Goal: Task Accomplishment & Management: Manage account settings

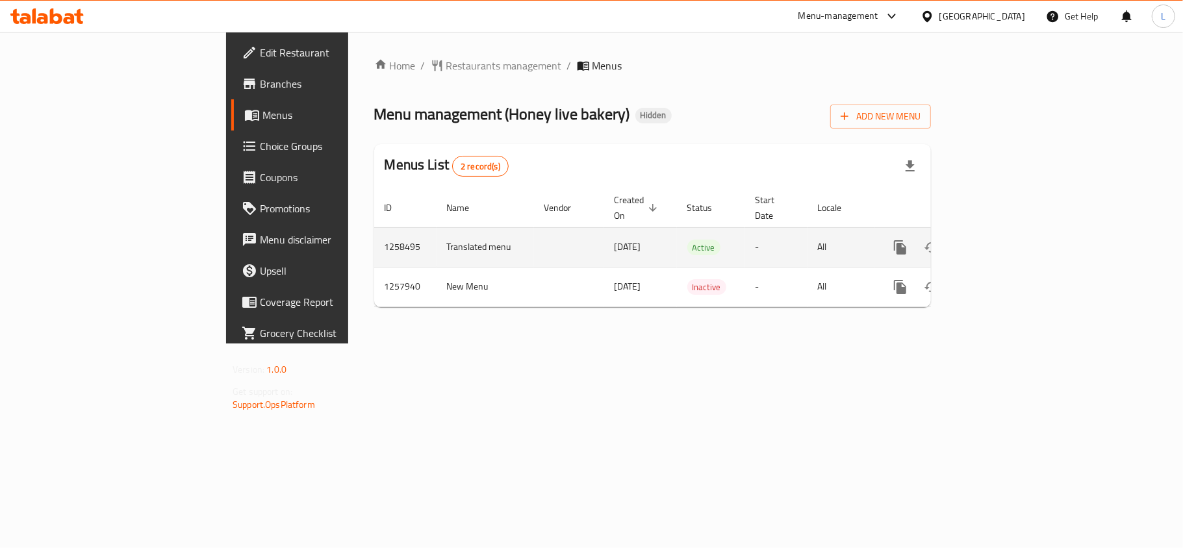
click at [1002, 240] on icon "enhanced table" at bounding box center [994, 248] width 16 height 16
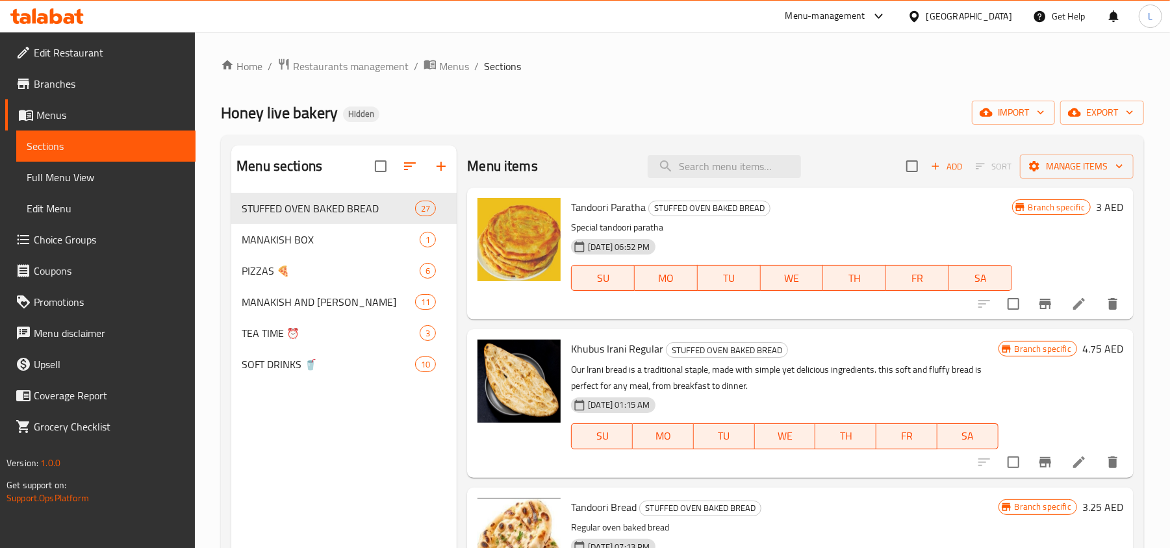
click at [95, 175] on span "Full Menu View" at bounding box center [106, 178] width 158 height 16
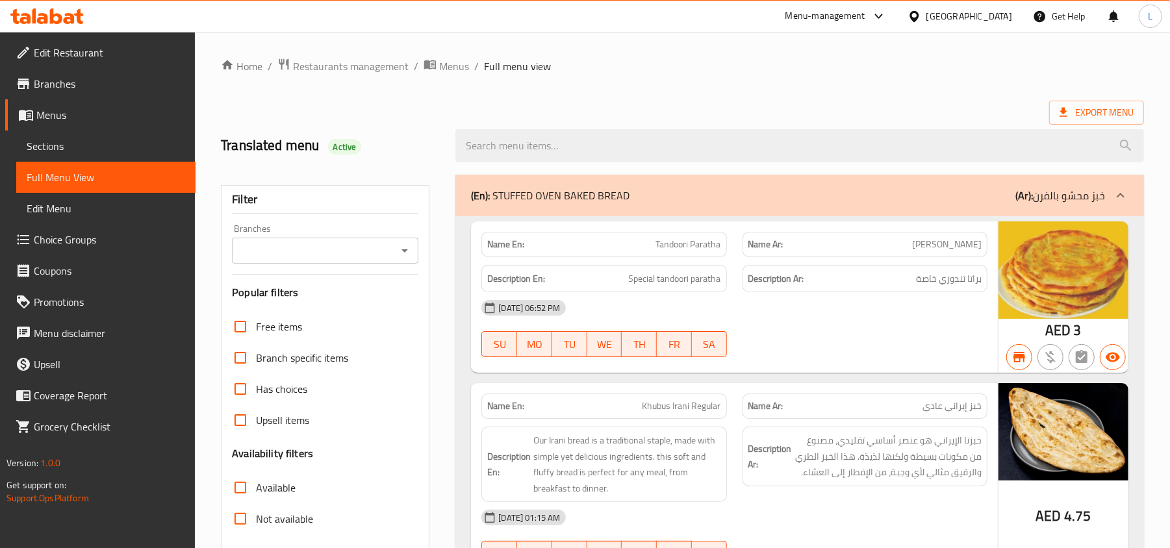
click at [364, 71] on span "Restaurants management" at bounding box center [351, 66] width 116 height 16
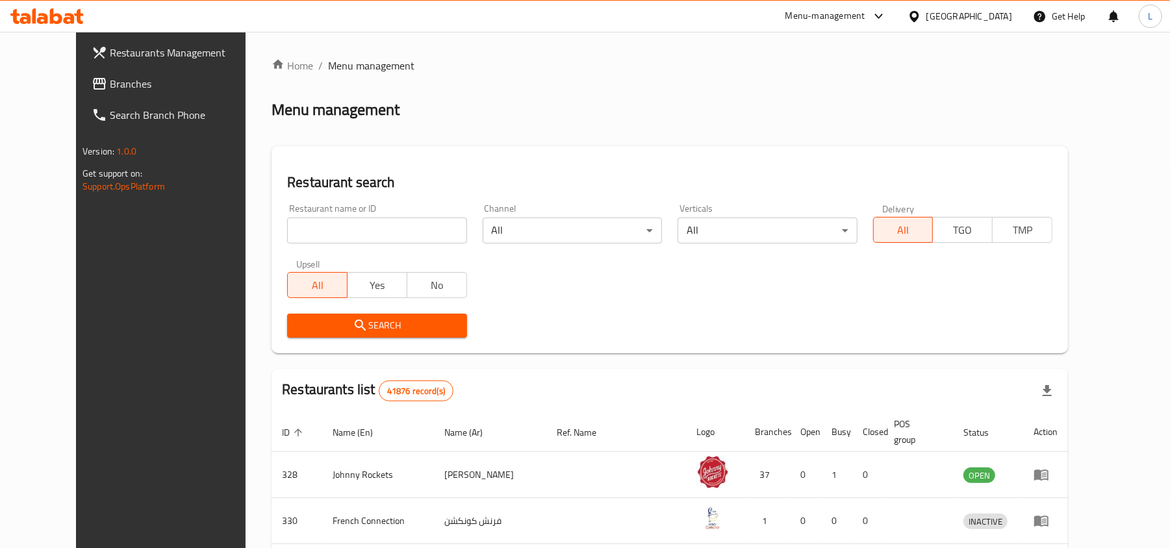
click at [989, 14] on div "United Arab Emirates" at bounding box center [969, 16] width 86 height 14
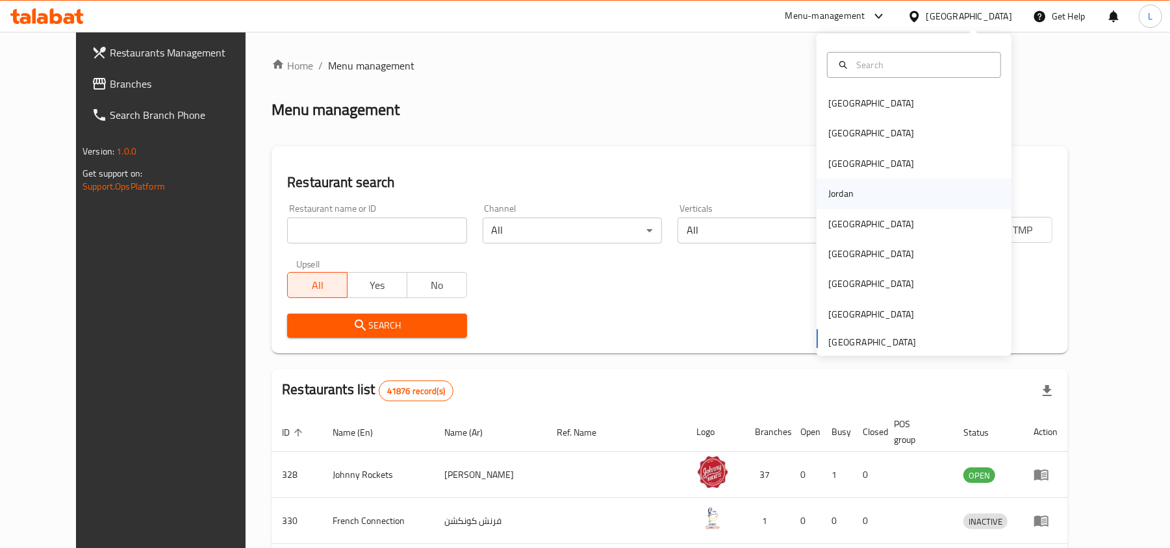
click at [830, 196] on div "Jordan" at bounding box center [840, 193] width 25 height 14
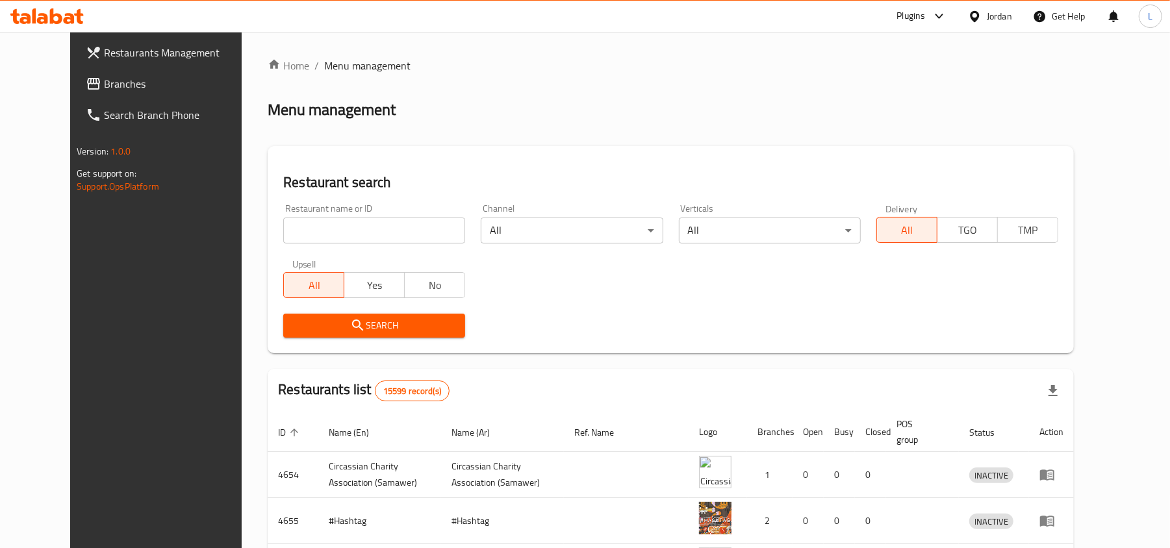
click at [75, 94] on link "Branches" at bounding box center [170, 83] width 190 height 31
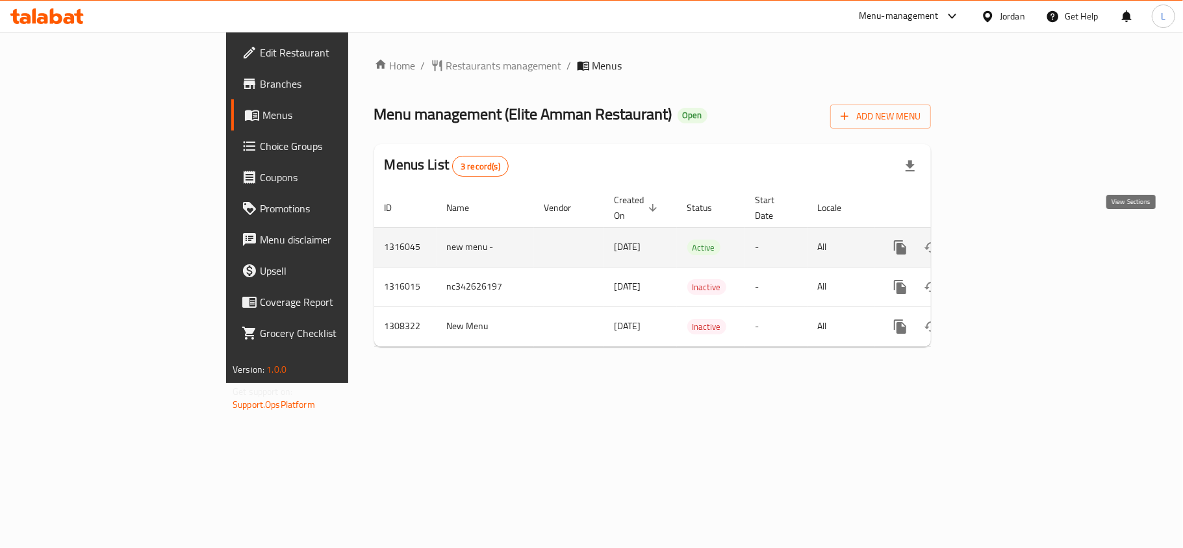
click at [1002, 240] on icon "enhanced table" at bounding box center [994, 248] width 16 height 16
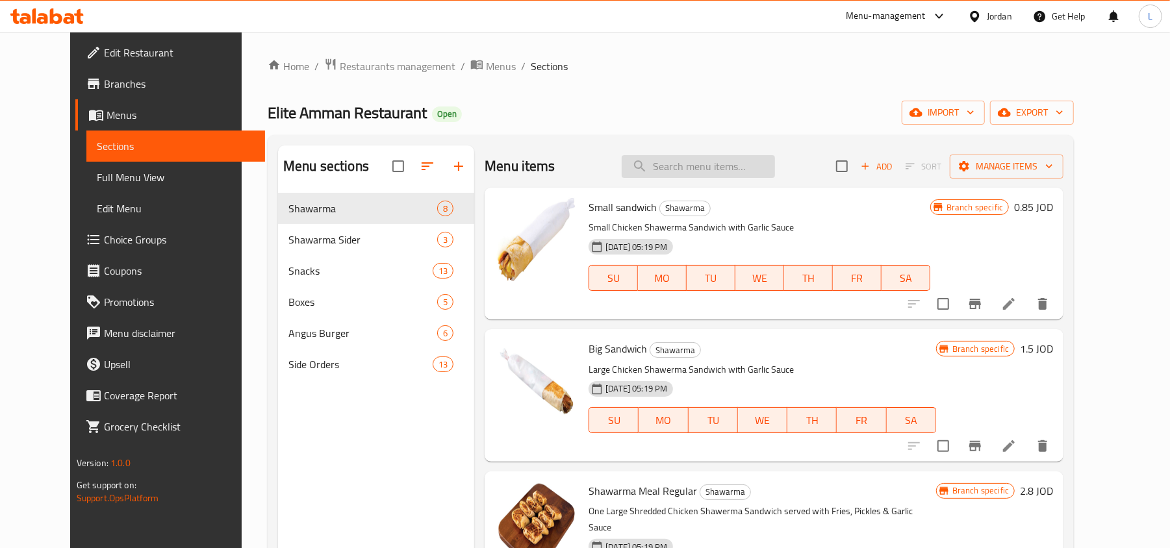
click at [711, 167] on input "search" at bounding box center [698, 166] width 153 height 23
paste input "Matrix up"
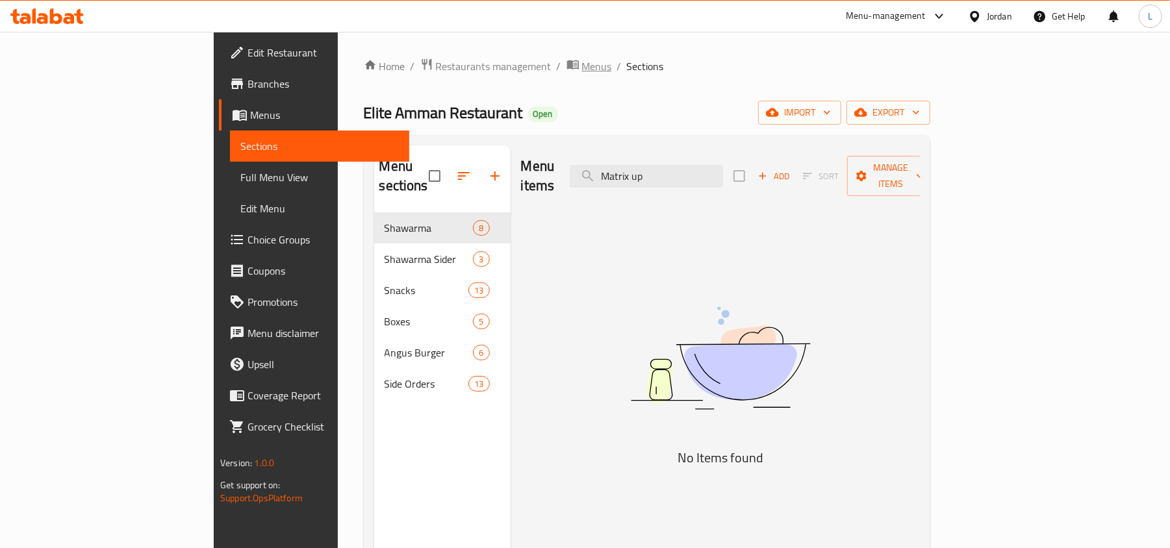
type input "Matrix up"
click at [566, 69] on icon "breadcrumb" at bounding box center [572, 64] width 13 height 13
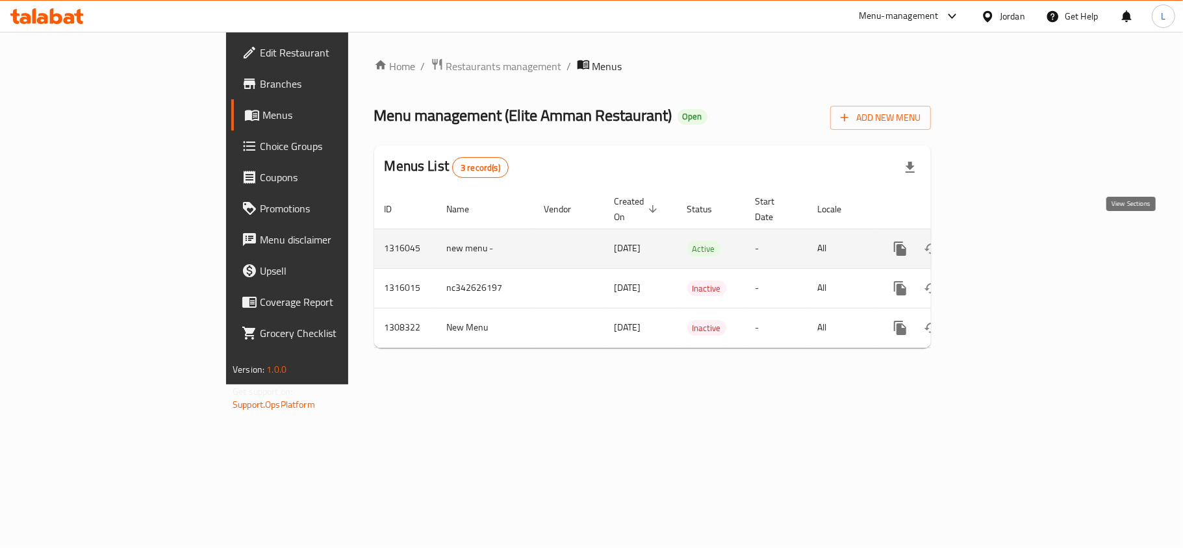
click at [1002, 241] on icon "enhanced table" at bounding box center [994, 249] width 16 height 16
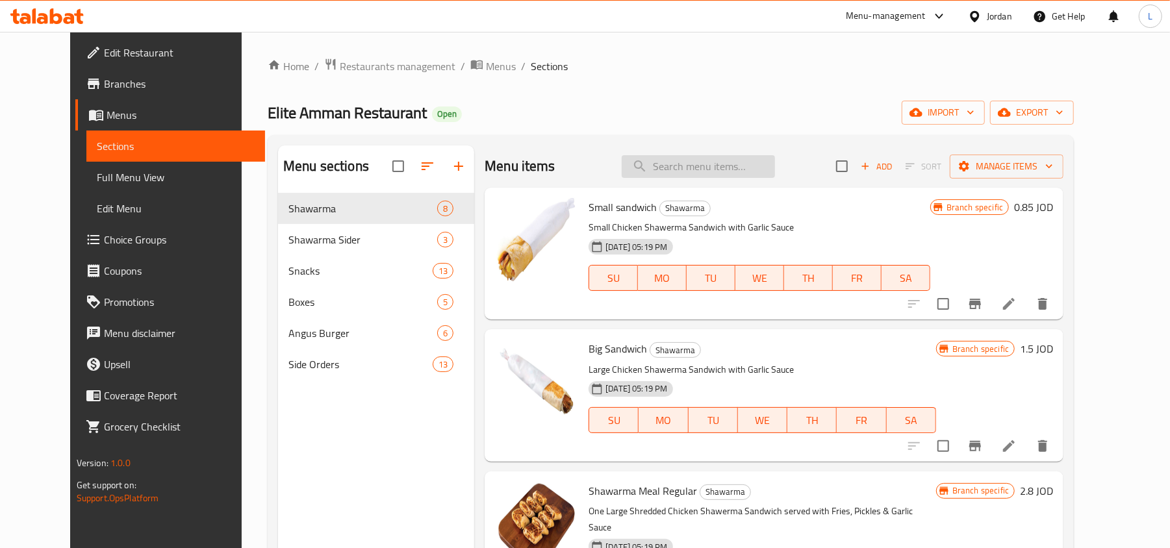
click at [691, 165] on input "search" at bounding box center [698, 166] width 153 height 23
paste input "clarifications and kindly provied us with photos for the below items to activat…"
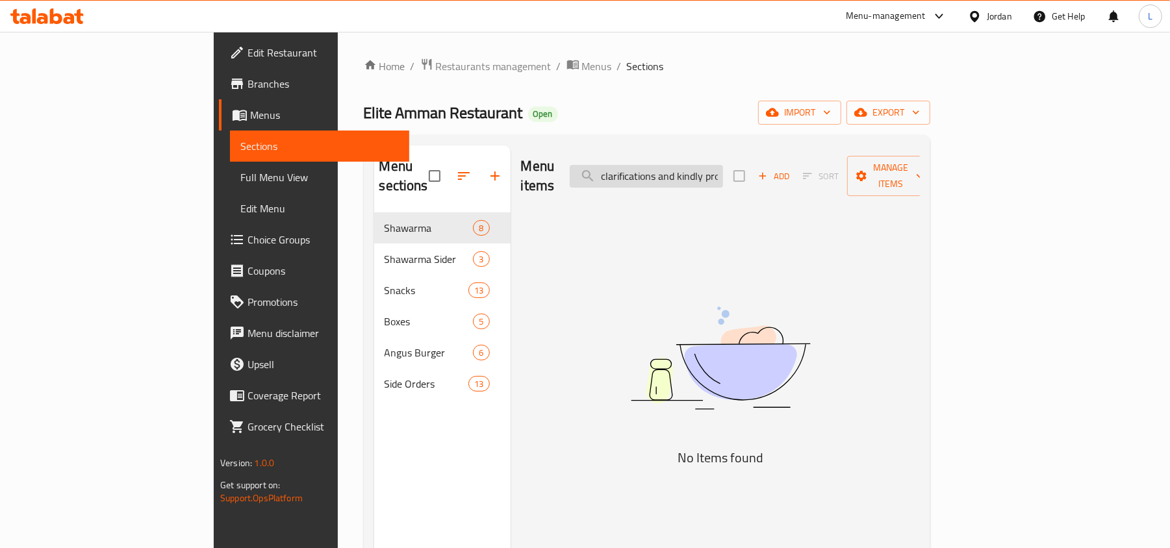
click at [723, 165] on input "clarifications and kindly provied us with photos for the below items to activat…" at bounding box center [646, 176] width 153 height 23
paste input "Matrix up"
drag, startPoint x: 709, startPoint y: 170, endPoint x: 764, endPoint y: 151, distance: 57.7
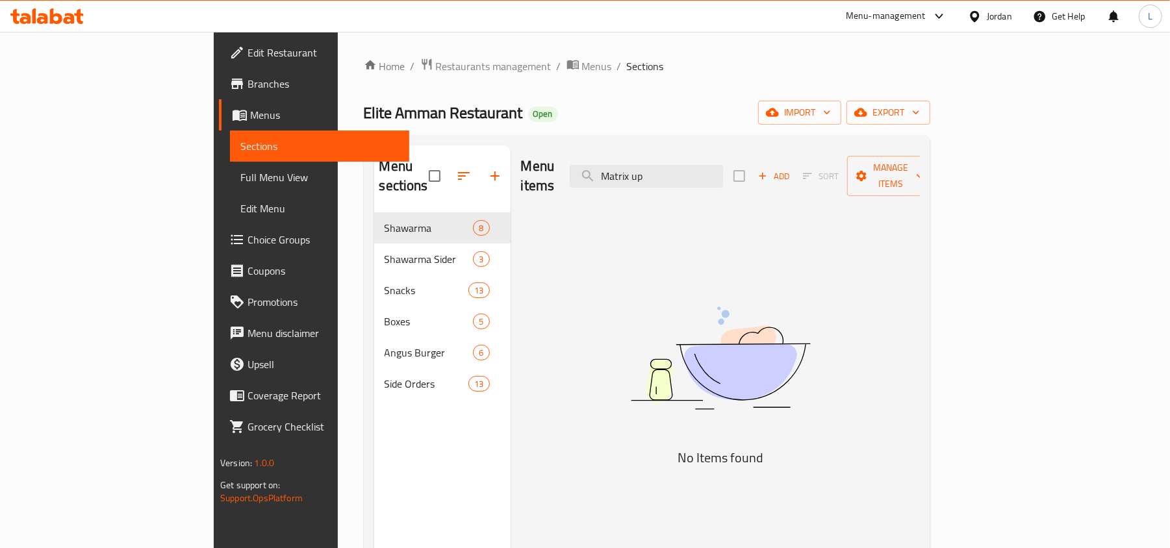
click at [764, 151] on div "Menu items Matrix up Add Sort Manage items" at bounding box center [720, 177] width 399 height 62
click at [707, 165] on input "Matrix" at bounding box center [646, 176] width 153 height 23
click at [418, 203] on div "Menu sections Shawarma 8 Shawarma Sider 3 Snacks 13 Boxes 5 Angus Burger 6 Side…" at bounding box center [647, 420] width 546 height 548
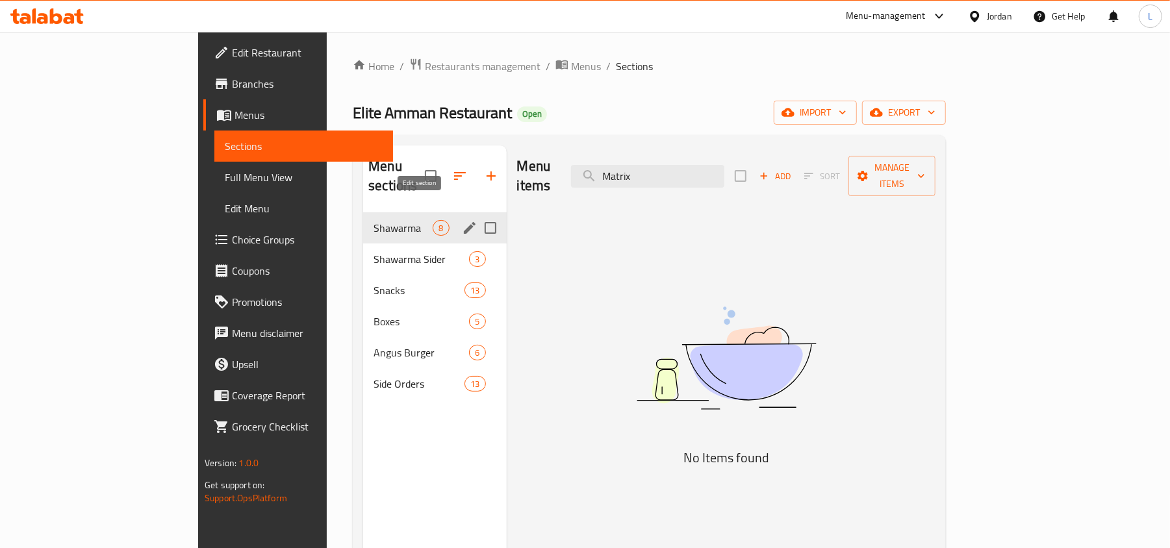
paste input "Orange"
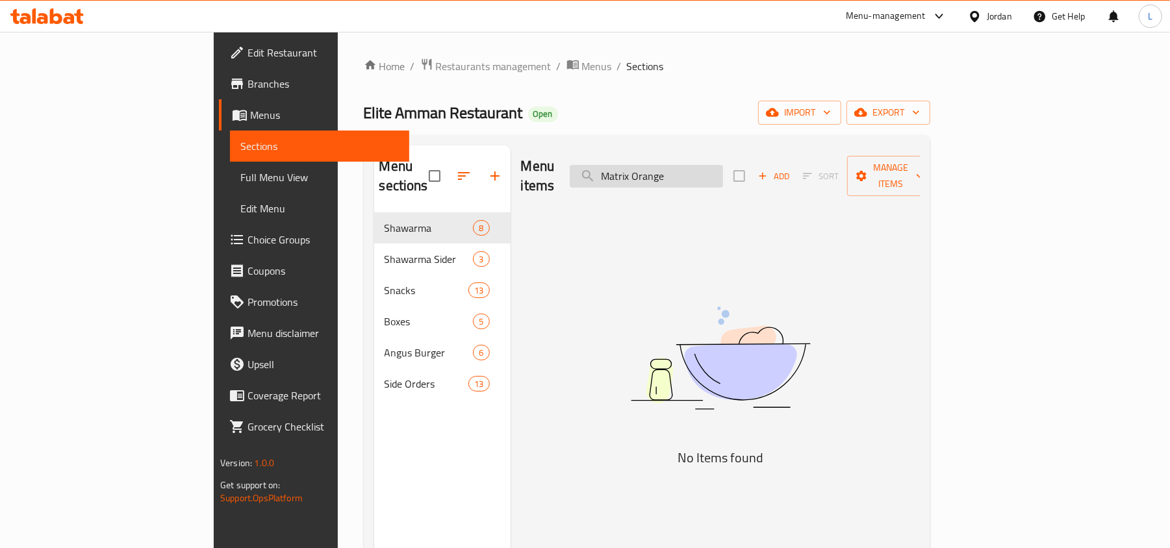
drag, startPoint x: 713, startPoint y: 170, endPoint x: 782, endPoint y: 158, distance: 70.5
click at [723, 165] on input "Matrix Orange" at bounding box center [646, 176] width 153 height 23
drag, startPoint x: 735, startPoint y: 165, endPoint x: 346, endPoint y: 214, distance: 392.9
click at [374, 214] on div "Menu sections Shawarma 8 Shawarma Sider 3 Snacks 13 Boxes 5 Angus Burger 6 Side…" at bounding box center [647, 420] width 546 height 548
paste input "Double Chicken burger Meal"
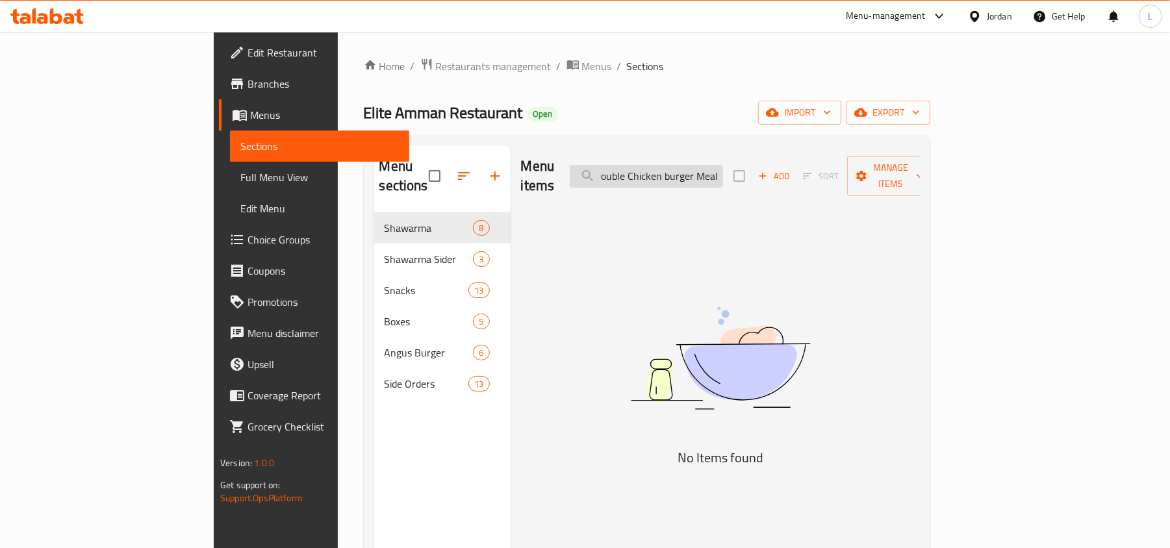
scroll to position [0, 5]
drag, startPoint x: 748, startPoint y: 164, endPoint x: 854, endPoint y: 175, distance: 105.7
click at [846, 172] on div "Menu items Double Chicken burger Meal Add Sort Manage items" at bounding box center [720, 177] width 399 height 62
drag, startPoint x: 747, startPoint y: 175, endPoint x: 468, endPoint y: 172, distance: 278.7
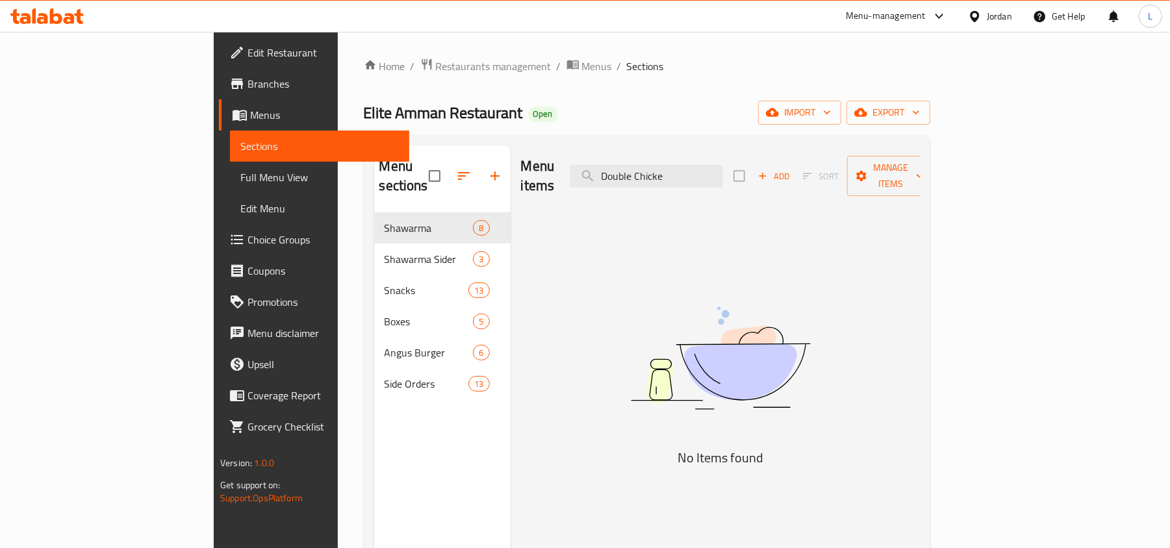
click at [521, 172] on div "Menu items Double Chicke Add Sort Manage items" at bounding box center [720, 177] width 399 height 62
paste input "burger beef Meal"
drag, startPoint x: 828, startPoint y: 153, endPoint x: 843, endPoint y: 157, distance: 16.1
click at [837, 154] on div "Menu items Double burger beef Meal Add Sort Manage items" at bounding box center [720, 177] width 399 height 62
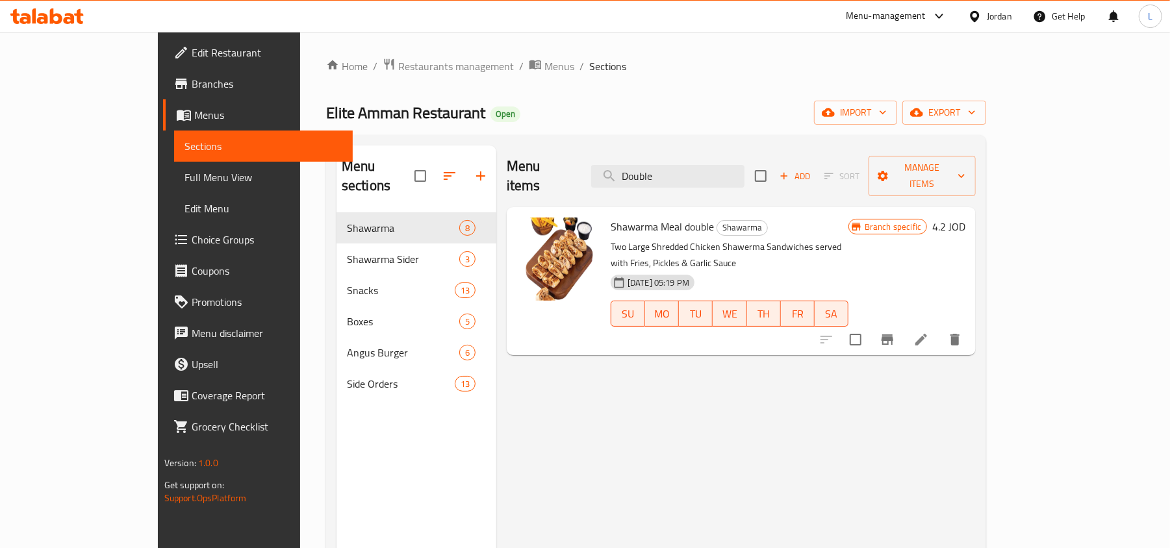
paste input "wrap"
drag, startPoint x: 715, startPoint y: 156, endPoint x: 624, endPoint y: 190, distance: 97.8
click at [624, 190] on div "Menu items Double Add Sort Manage items Shawarma Meal double Shawarma Two Large…" at bounding box center [735, 420] width 479 height 548
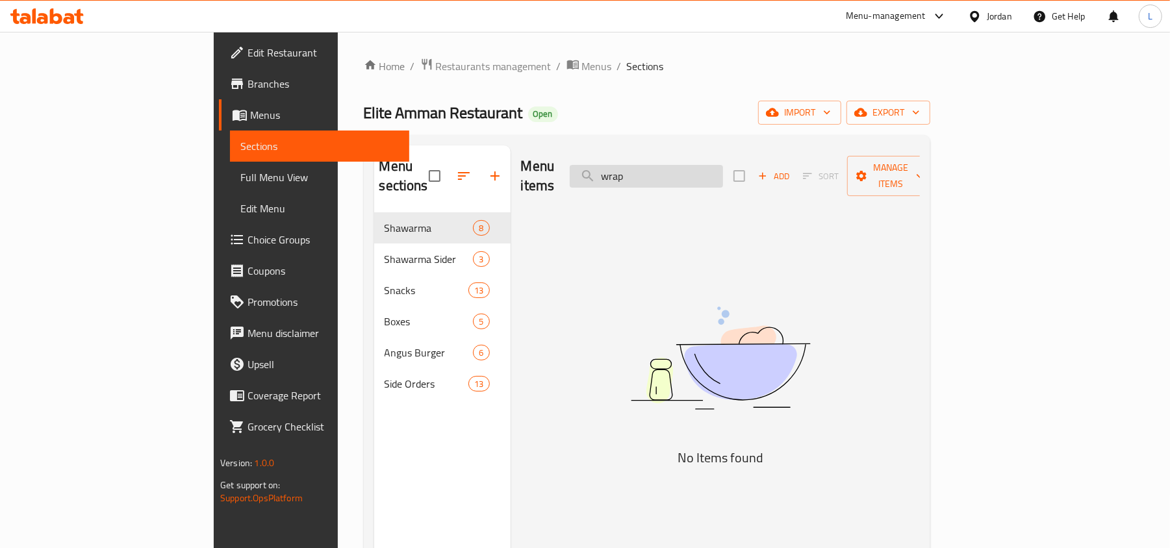
click at [711, 170] on input "wrap" at bounding box center [646, 176] width 153 height 23
click at [705, 165] on input "wrap" at bounding box center [646, 176] width 153 height 23
drag, startPoint x: 754, startPoint y: 159, endPoint x: 513, endPoint y: 172, distance: 241.3
click at [521, 172] on div "Menu items wrap Add Sort Manage items" at bounding box center [720, 177] width 399 height 62
paste input "Potato"
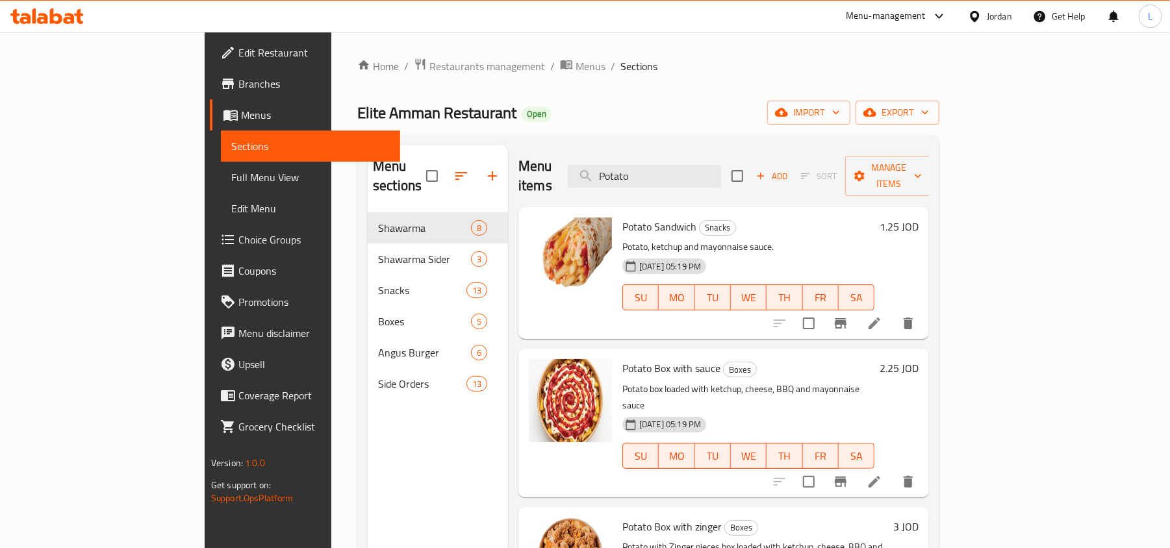
drag, startPoint x: 728, startPoint y: 164, endPoint x: 572, endPoint y: 177, distance: 157.0
click at [577, 178] on div "Menu items Potato Add Sort Manage items" at bounding box center [723, 177] width 411 height 62
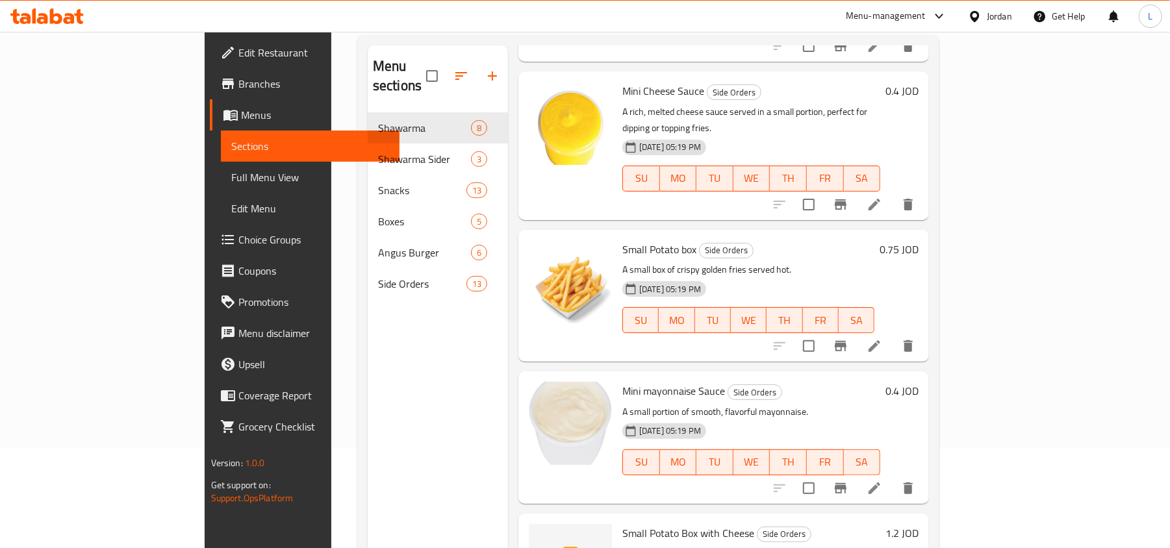
scroll to position [183, 0]
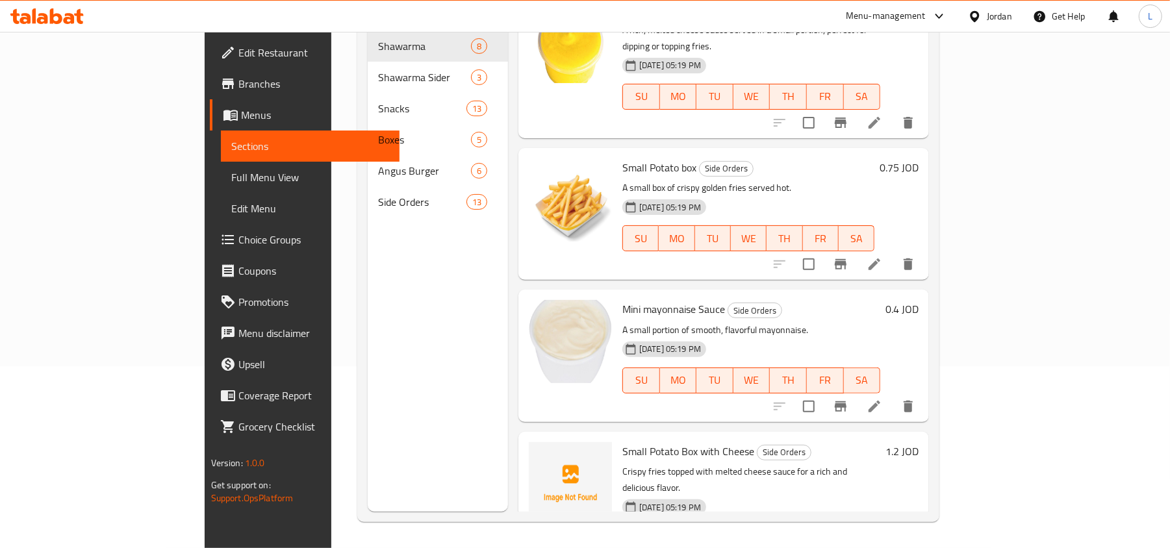
type input "small"
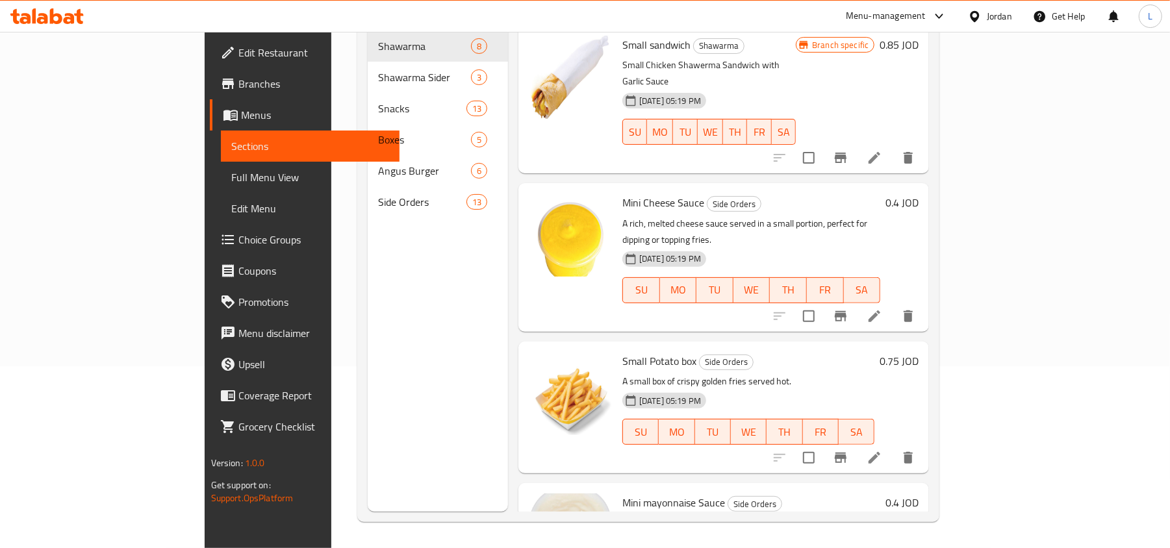
scroll to position [0, 0]
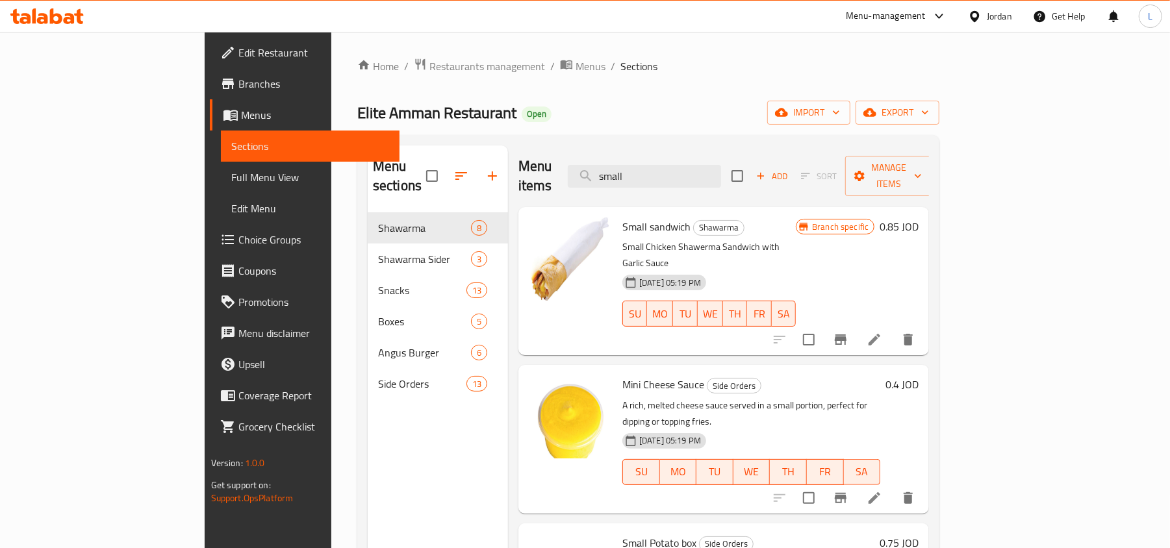
drag, startPoint x: 715, startPoint y: 168, endPoint x: 622, endPoint y: 175, distance: 93.8
click at [622, 175] on div "Menu items small Add Sort Manage items" at bounding box center [723, 177] width 411 height 62
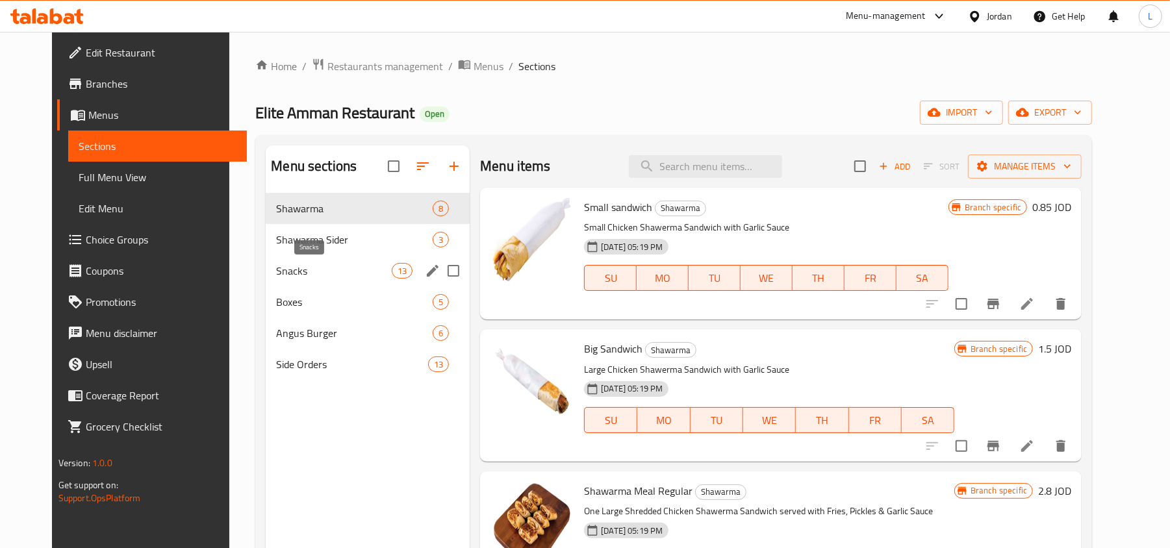
click at [284, 272] on span "Snacks" at bounding box center [334, 271] width 116 height 16
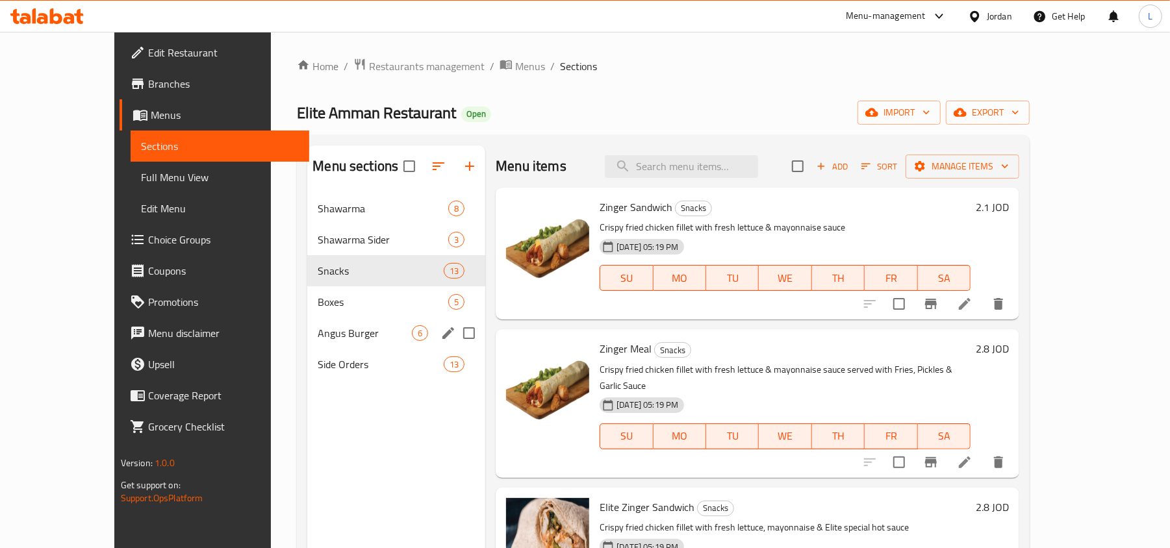
click at [307, 342] on div "Angus Burger 6" at bounding box center [396, 333] width 178 height 31
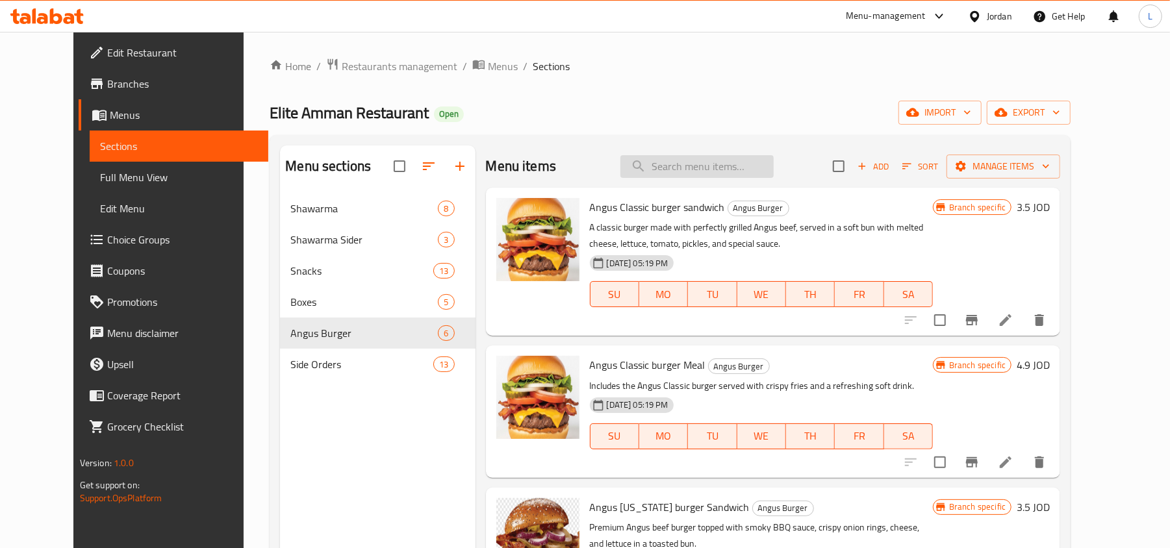
click at [684, 173] on input "search" at bounding box center [696, 166] width 153 height 23
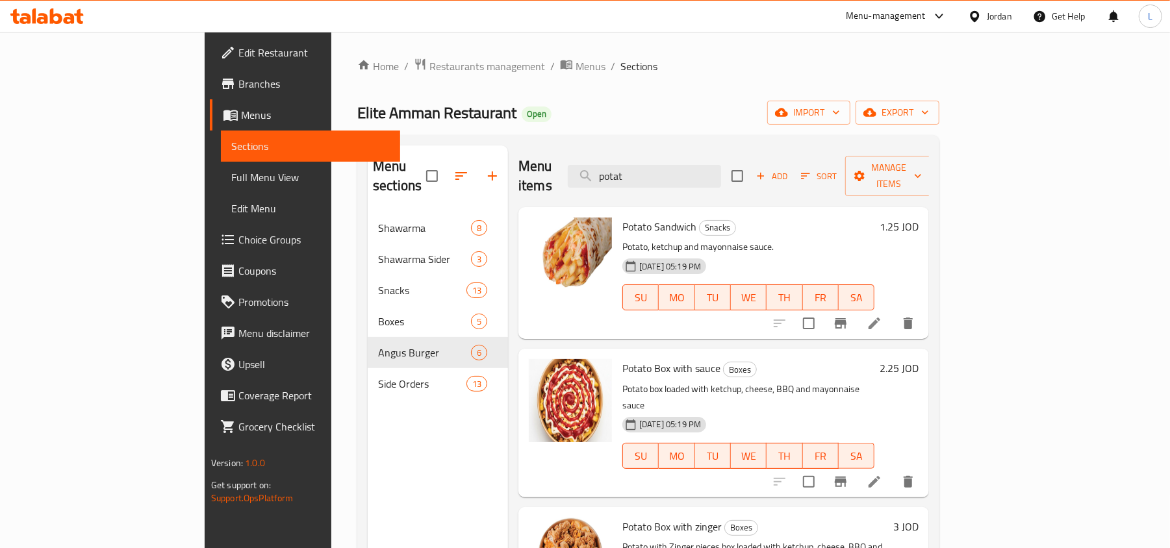
drag, startPoint x: 709, startPoint y: 157, endPoint x: 573, endPoint y: 164, distance: 136.6
click at [575, 164] on div "Menu items potat Add Sort Manage items" at bounding box center [723, 177] width 411 height 62
paste input "Shawarma Meal Halabi"
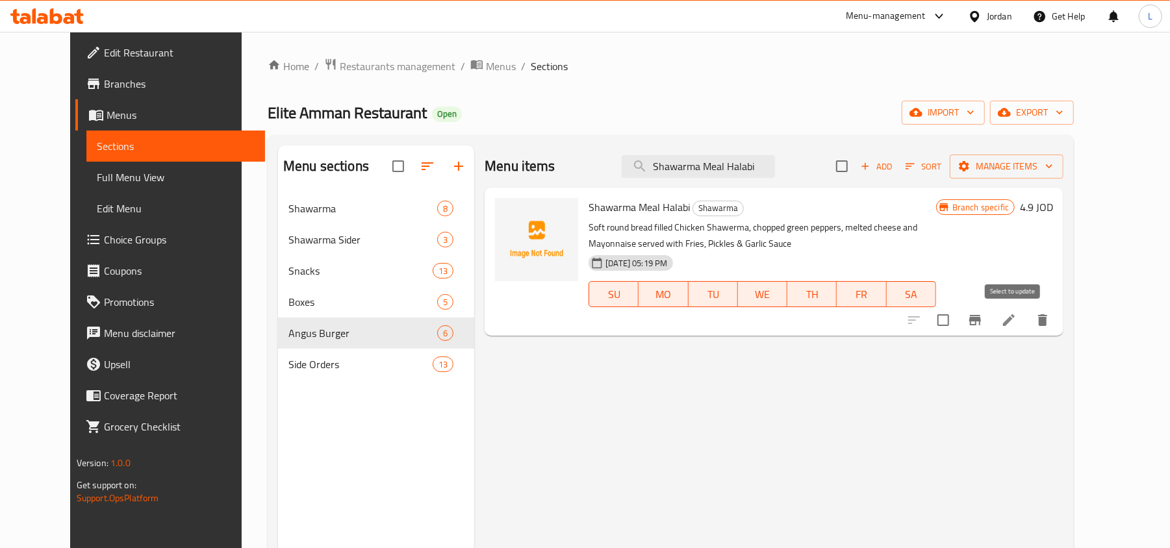
type input "Shawarma Meal Halabi"
click at [957, 322] on input "checkbox" at bounding box center [943, 320] width 27 height 27
checkbox input "true"
click at [1053, 173] on span "Manage items" at bounding box center [1006, 166] width 93 height 16
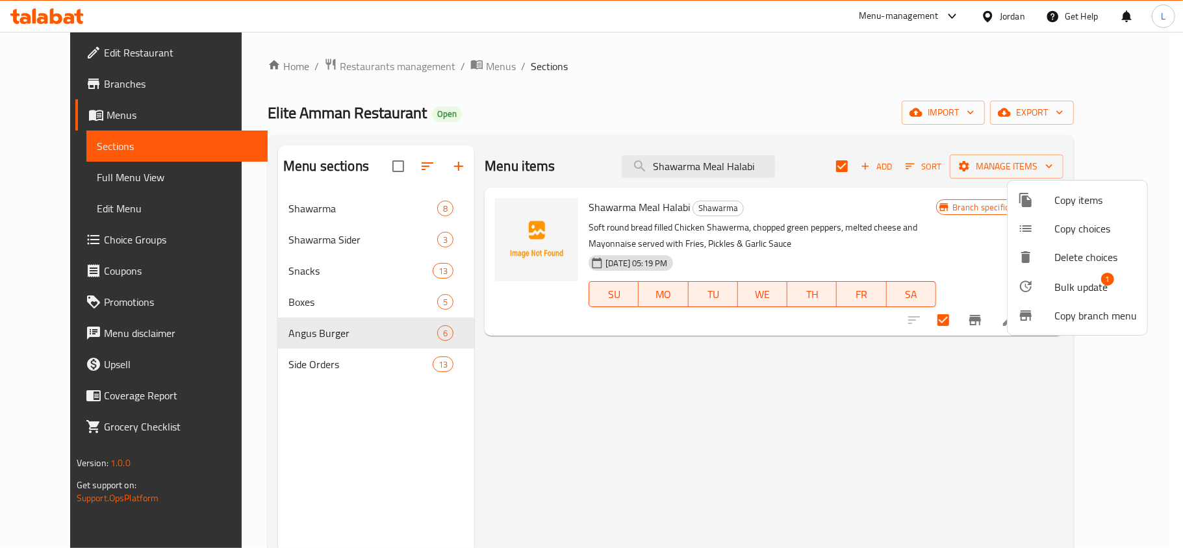
click at [1076, 289] on span "Bulk update" at bounding box center [1080, 287] width 53 height 16
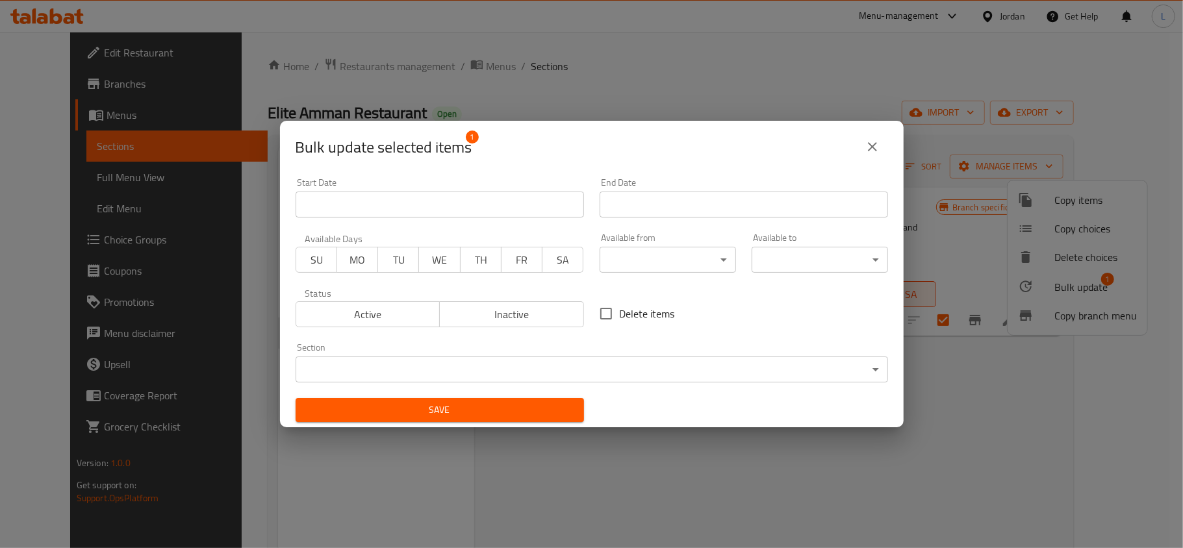
click at [489, 318] on span "Inactive" at bounding box center [512, 314] width 134 height 19
click at [527, 412] on span "Save" at bounding box center [440, 410] width 268 height 16
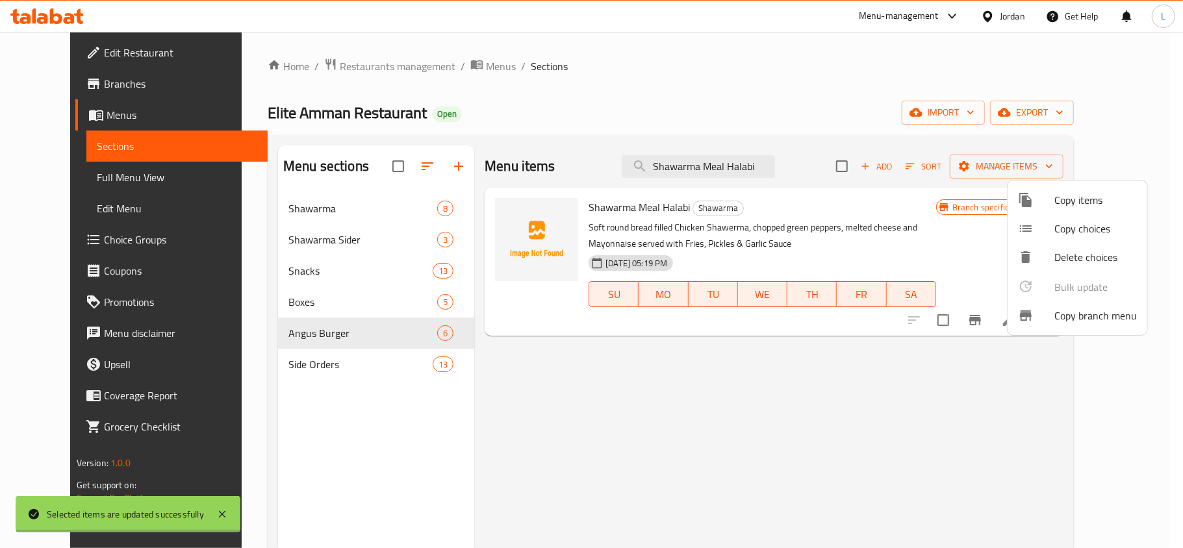
checkbox input "false"
click at [682, 162] on div at bounding box center [591, 274] width 1183 height 548
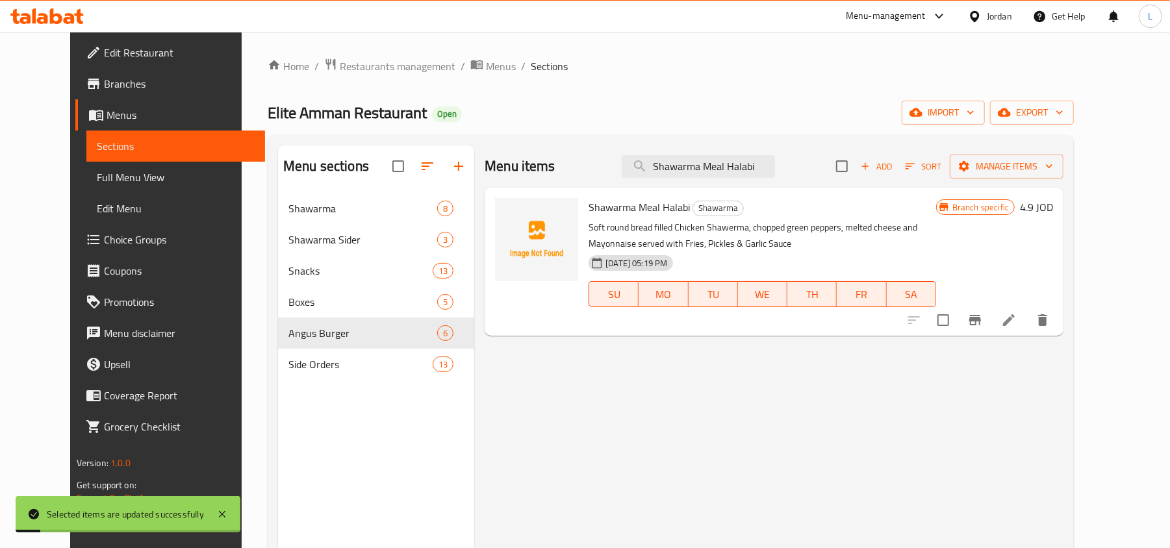
click at [682, 162] on input "Shawarma Meal Halabi" at bounding box center [698, 166] width 153 height 23
paste input "Cheesy Chicken Alfredo Sandwich"
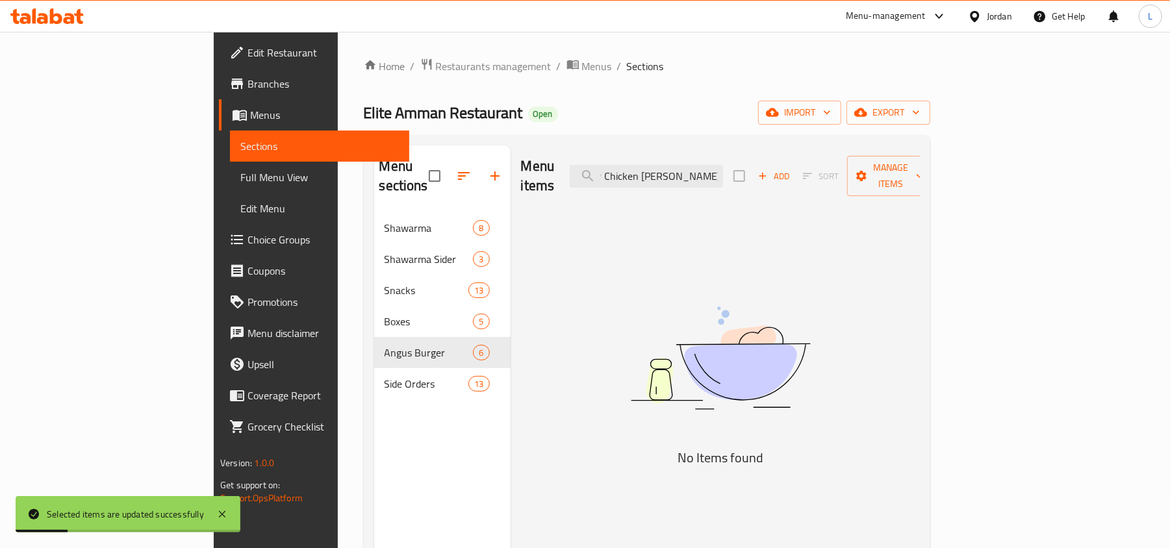
scroll to position [0, 29]
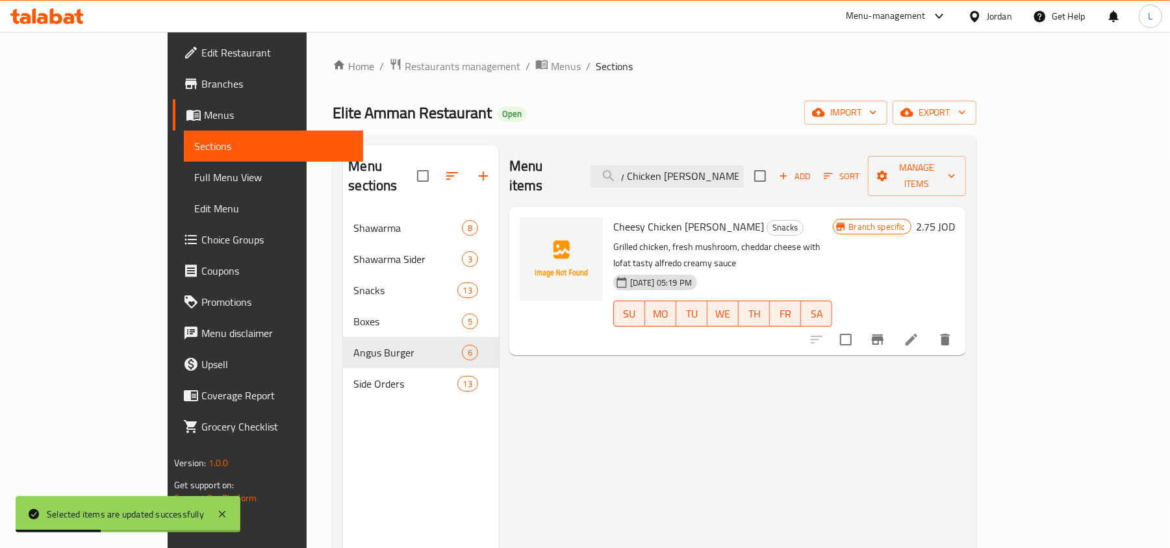
type input "Cheesy Chicken Alfredo Sandwich"
click at [859, 326] on input "checkbox" at bounding box center [845, 339] width 27 height 27
checkbox input "true"
click at [956, 167] on span "Manage items" at bounding box center [916, 176] width 77 height 32
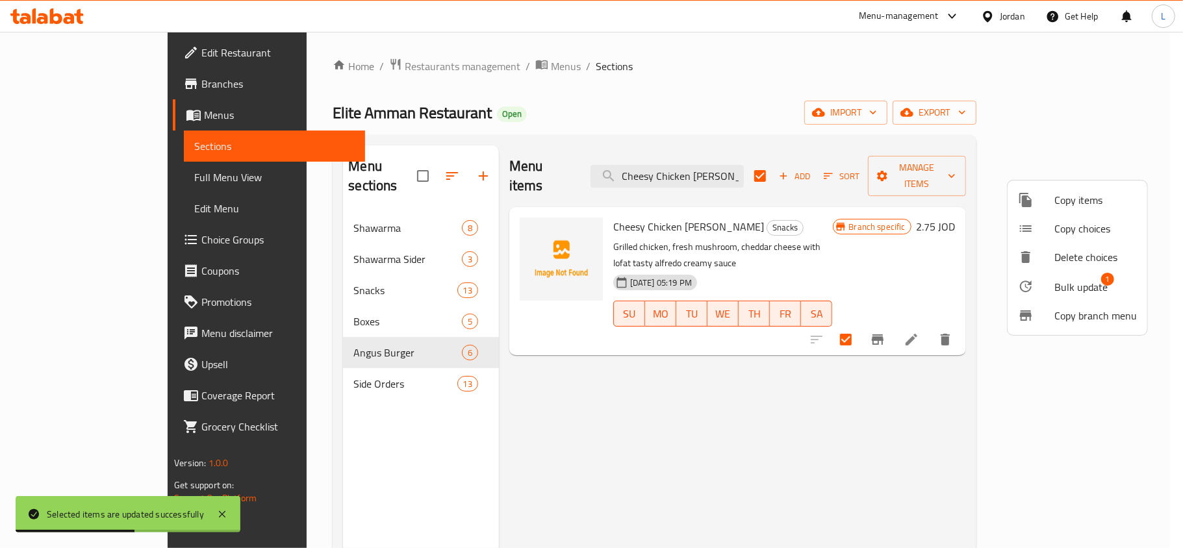
click at [1089, 284] on span "Bulk update" at bounding box center [1080, 287] width 53 height 16
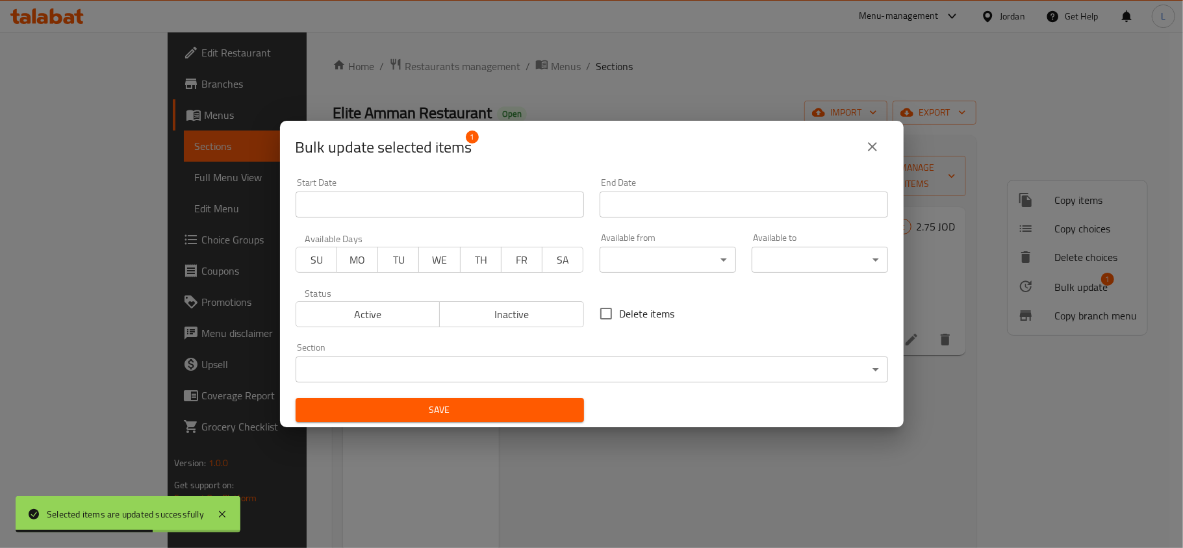
click at [518, 310] on span "Inactive" at bounding box center [512, 314] width 134 height 19
click at [508, 413] on span "Save" at bounding box center [440, 410] width 268 height 16
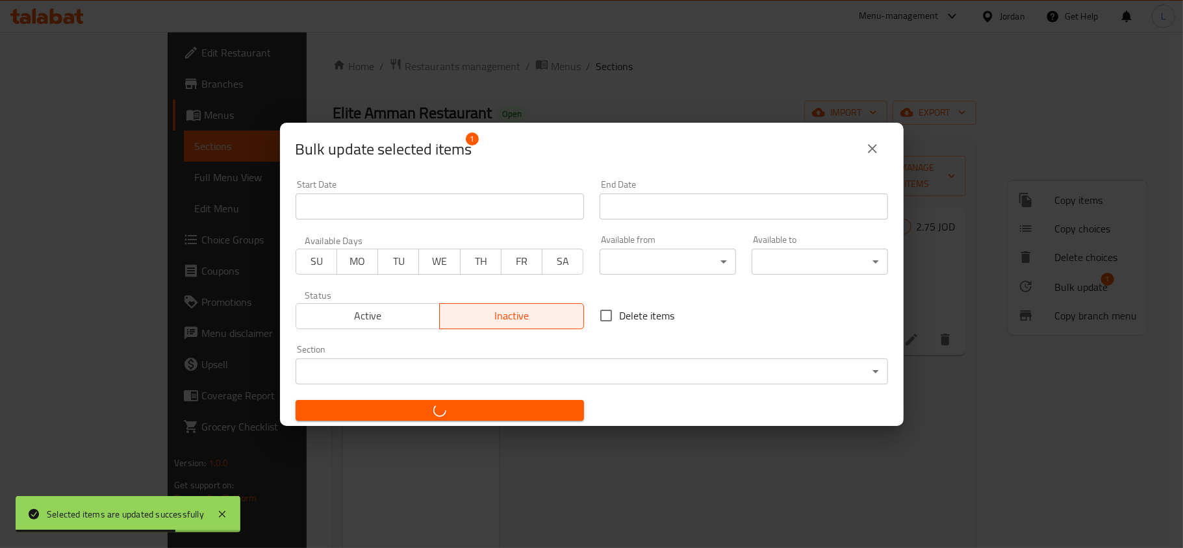
checkbox input "false"
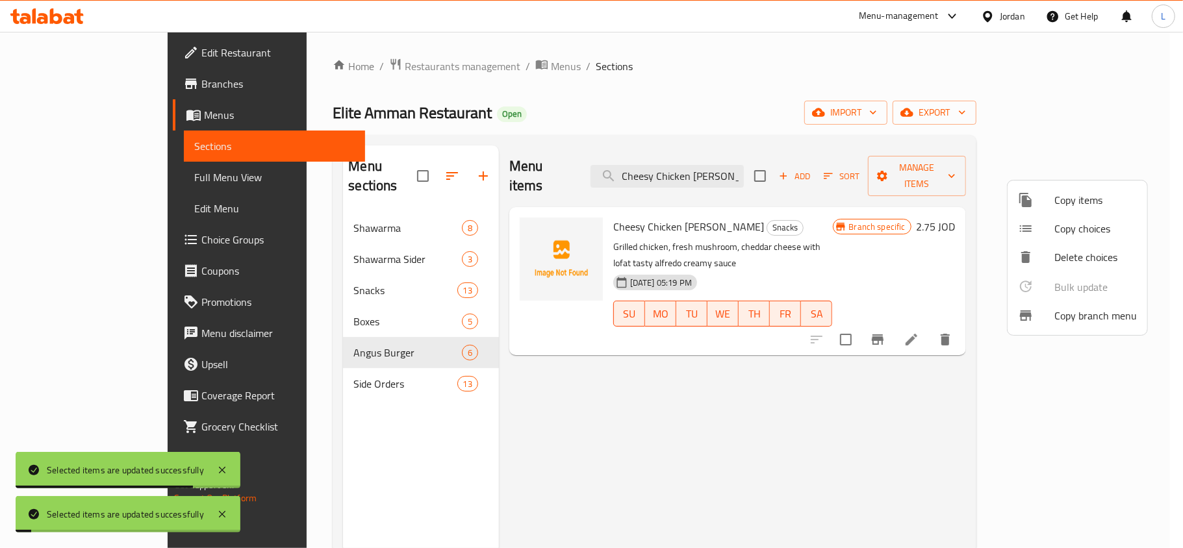
click at [705, 174] on div at bounding box center [591, 274] width 1183 height 548
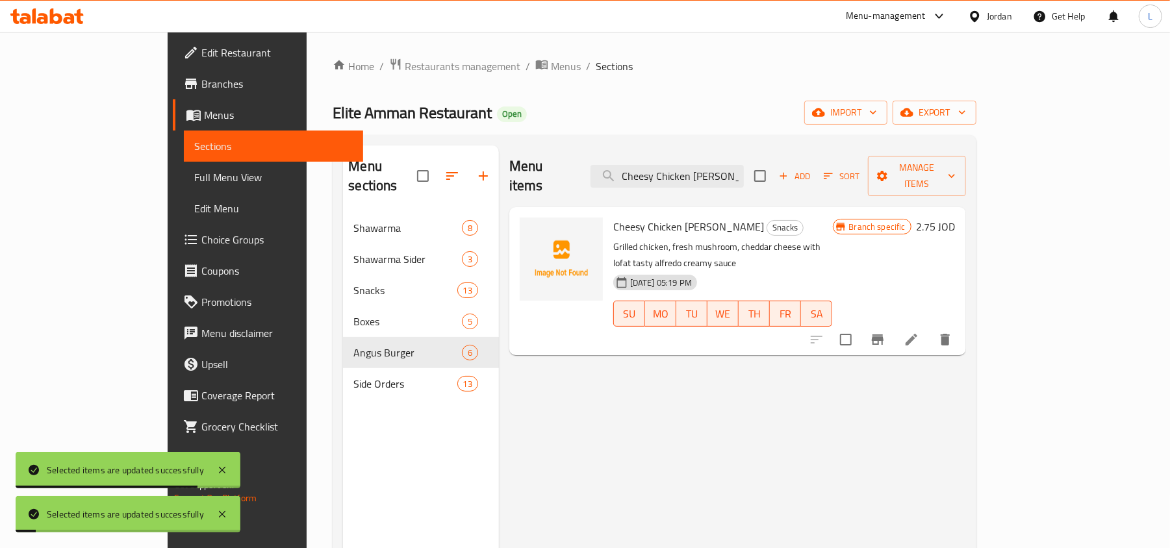
click at [705, 174] on input "Cheesy Chicken Alfredo Sandwich" at bounding box center [666, 176] width 153 height 23
paste input "Elite Potato Box with zinger"
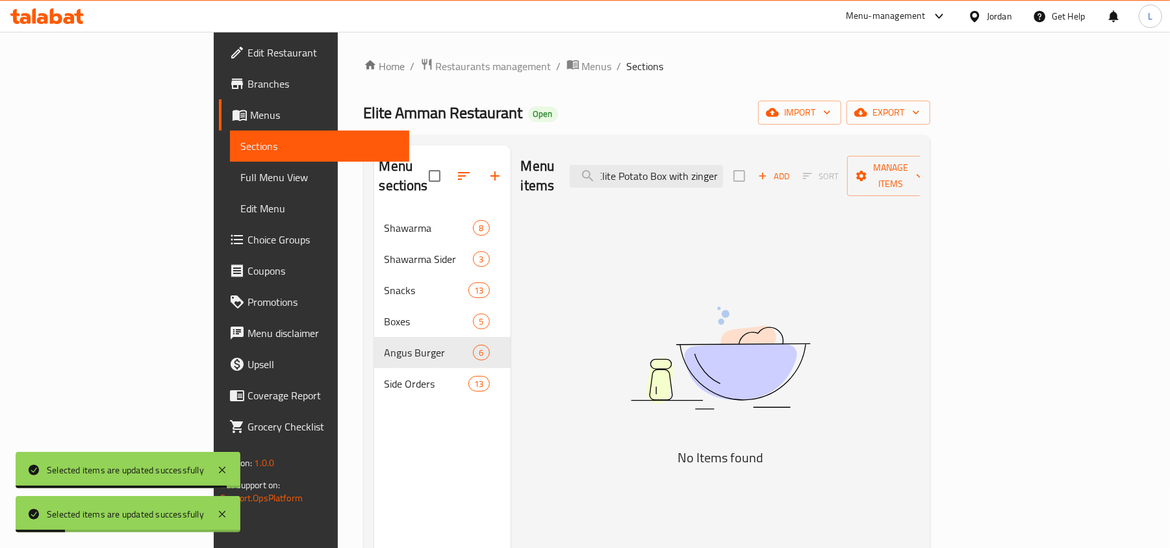
scroll to position [0, 4]
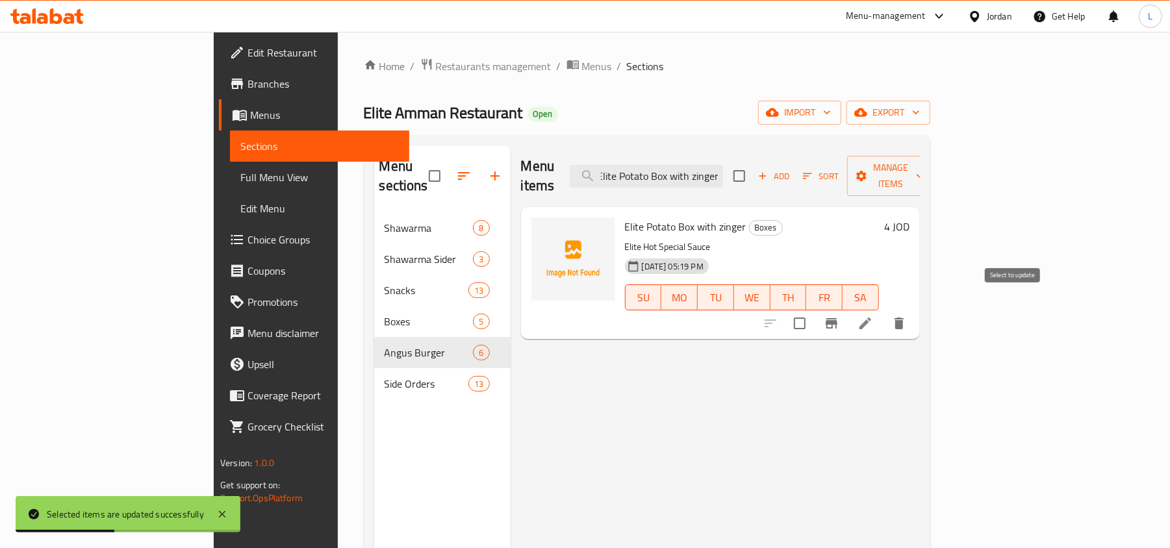
type input "Elite Potato Box with zinger"
click at [813, 310] on input "checkbox" at bounding box center [799, 323] width 27 height 27
checkbox input "true"
click at [924, 169] on span "Manage items" at bounding box center [890, 176] width 66 height 32
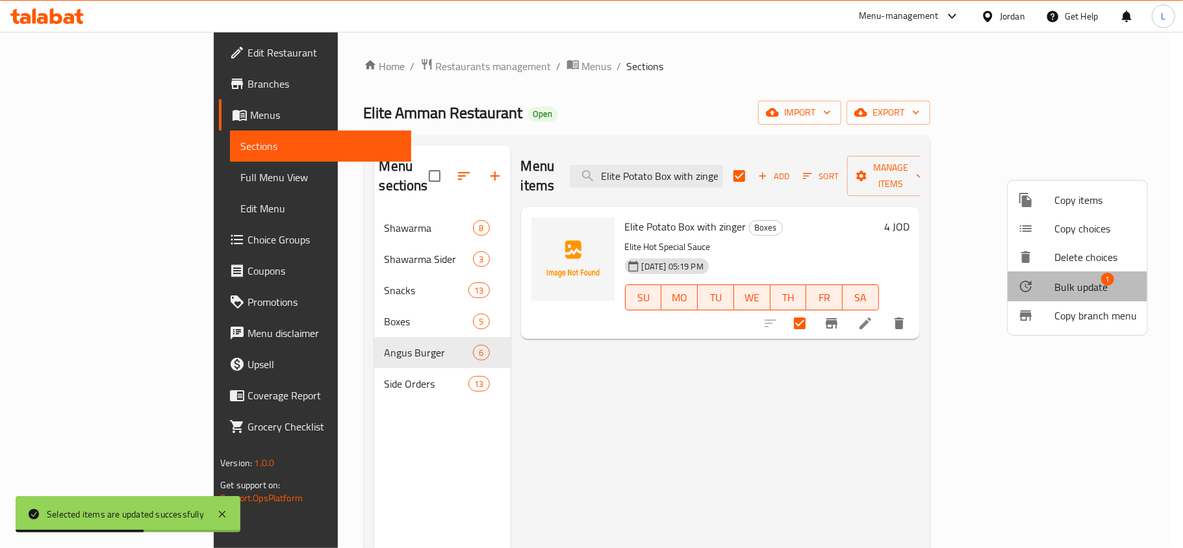
click at [1073, 287] on span "Bulk update" at bounding box center [1080, 287] width 53 height 16
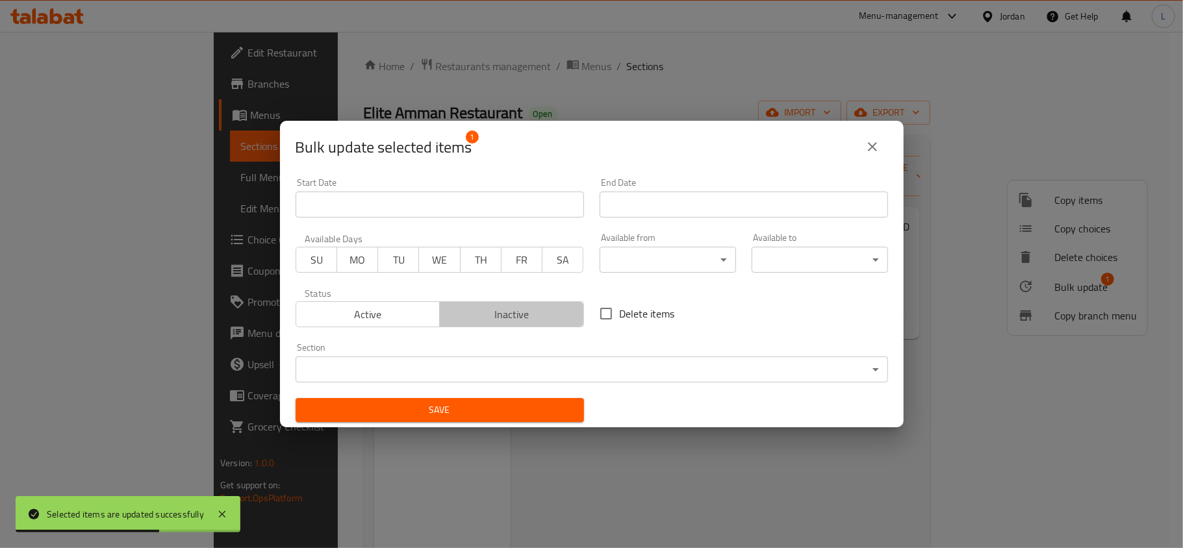
click at [525, 322] on span "Inactive" at bounding box center [512, 314] width 134 height 19
drag, startPoint x: 546, startPoint y: 403, endPoint x: 460, endPoint y: 269, distance: 159.5
click at [546, 404] on span "Save" at bounding box center [440, 410] width 268 height 16
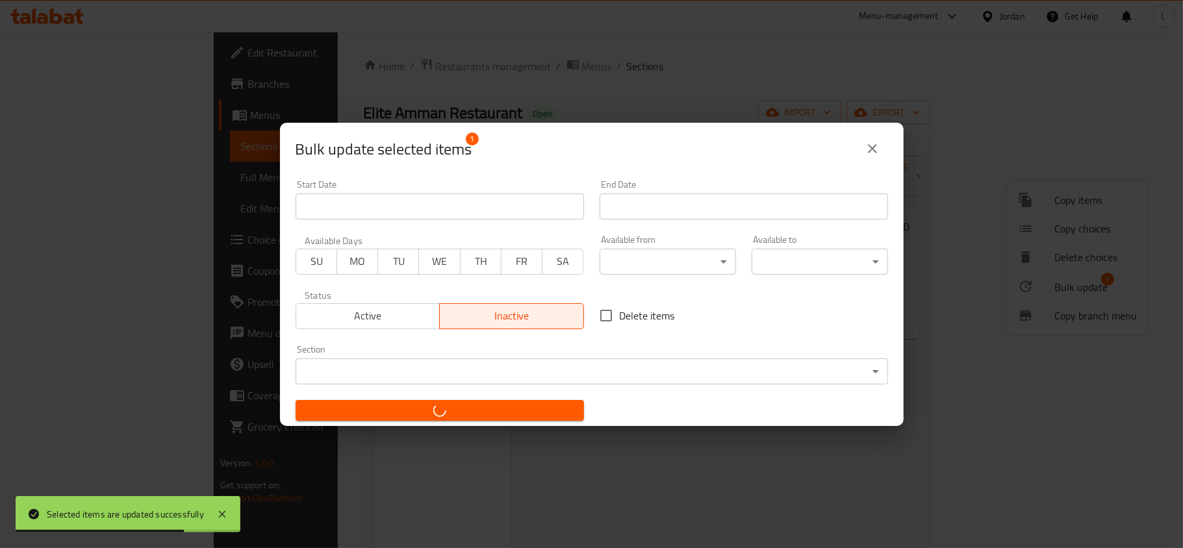
checkbox input "false"
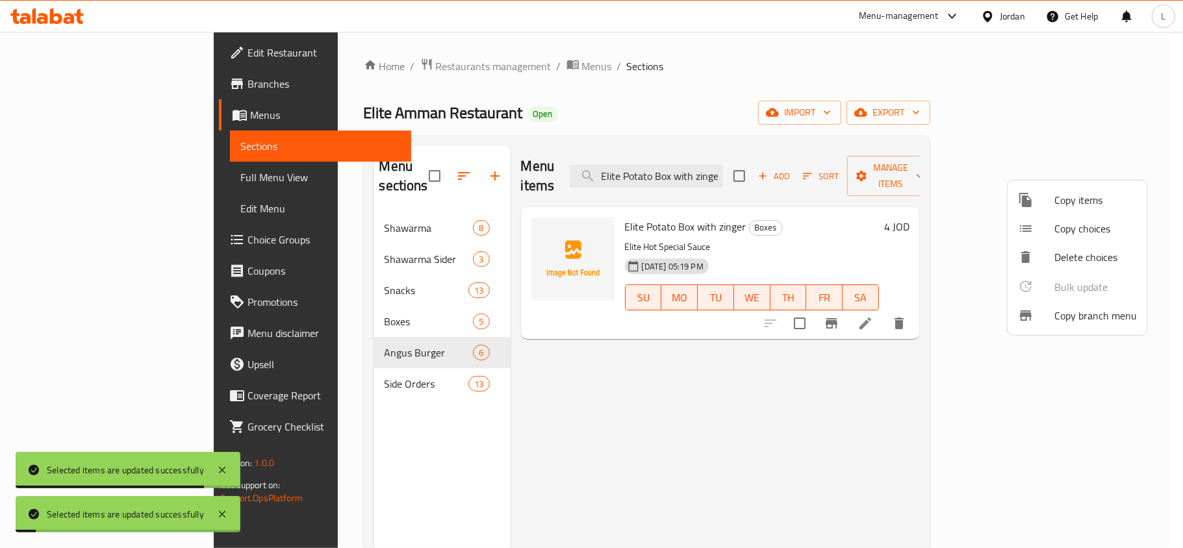
click at [752, 167] on div at bounding box center [591, 274] width 1183 height 548
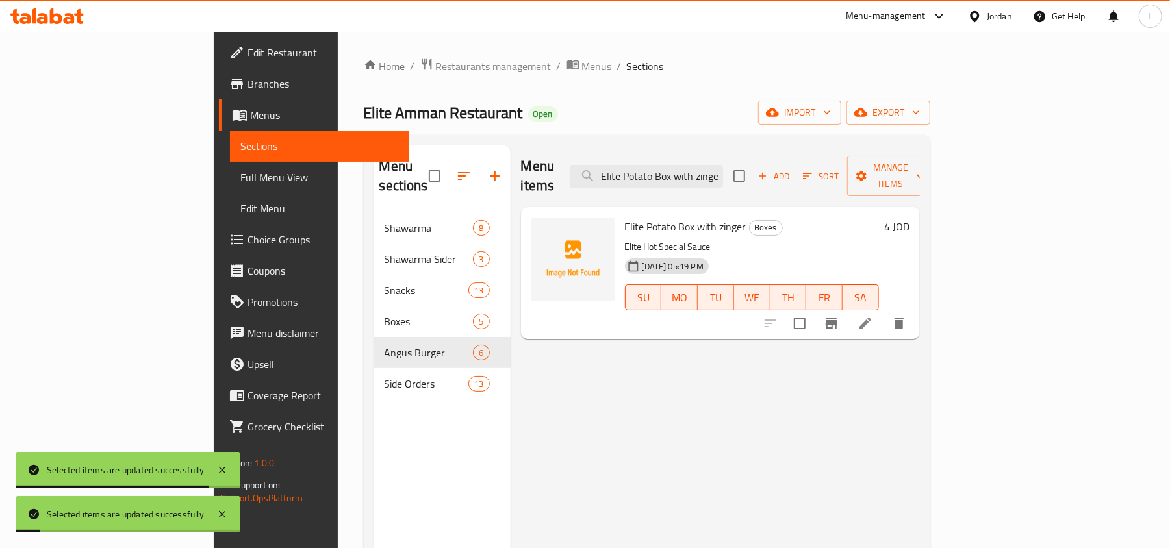
click at [723, 167] on input "Elite Potato Box with zinger" at bounding box center [646, 176] width 153 height 23
paste input "Soft Drink"
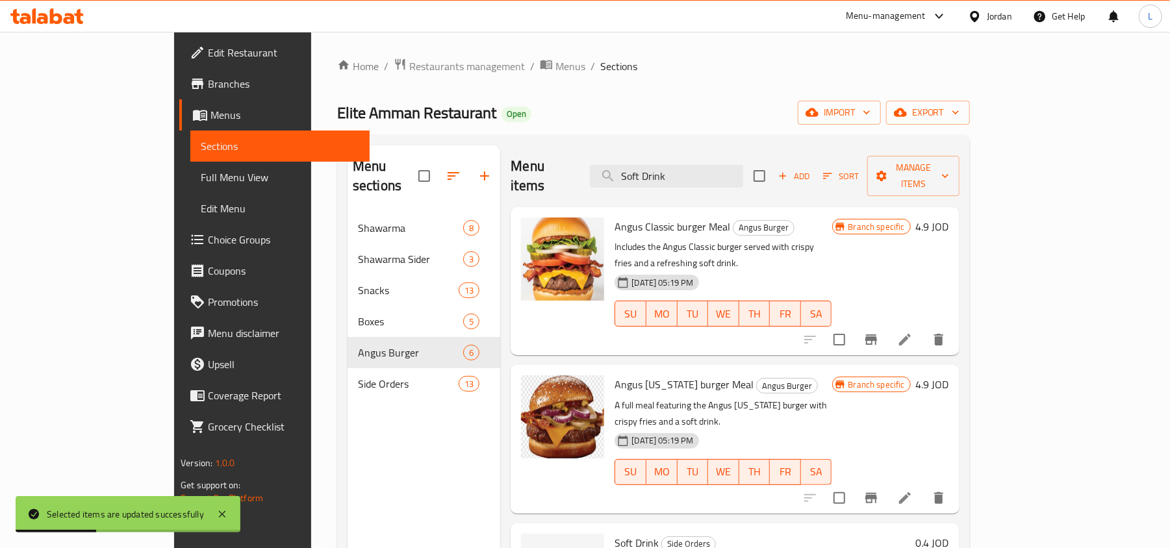
type input "Soft Drink"
click at [743, 170] on input "Soft Drink" at bounding box center [666, 176] width 153 height 23
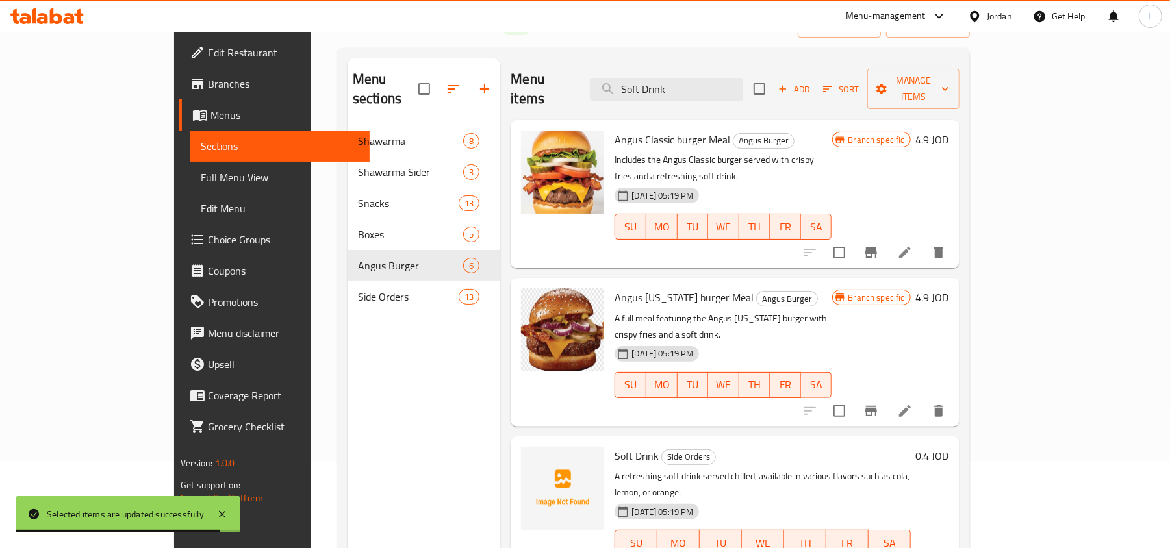
scroll to position [183, 0]
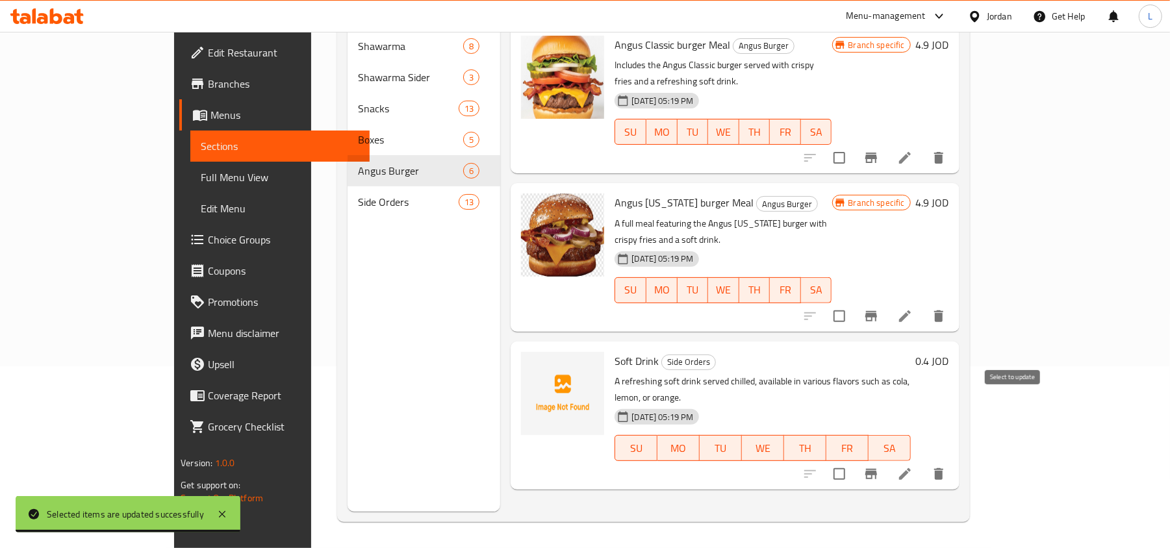
click at [853, 461] on input "checkbox" at bounding box center [839, 474] width 27 height 27
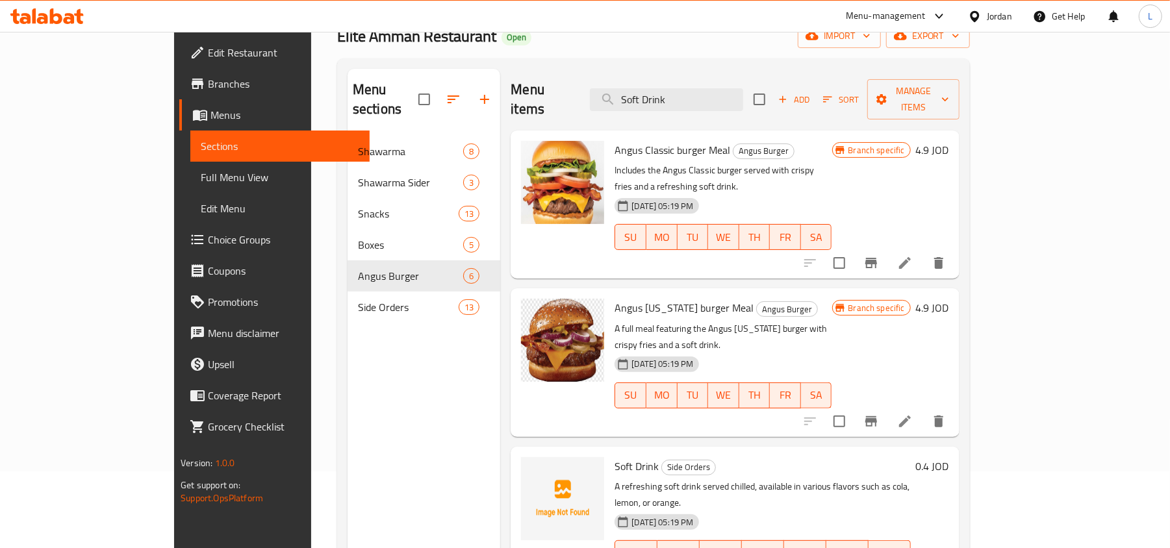
scroll to position [0, 0]
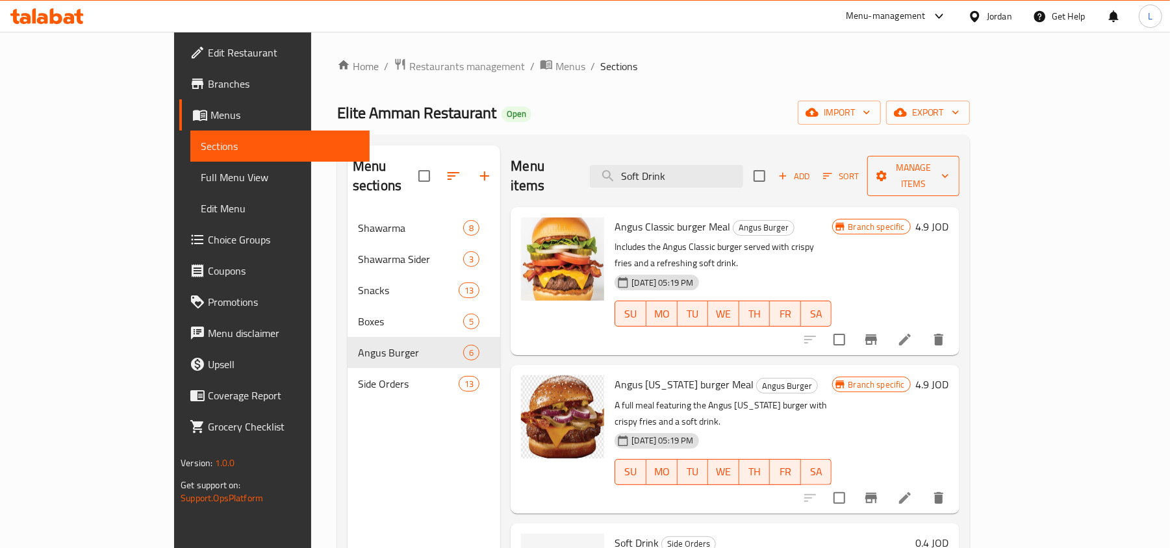
click at [948, 166] on span "Manage items" at bounding box center [913, 176] width 71 height 32
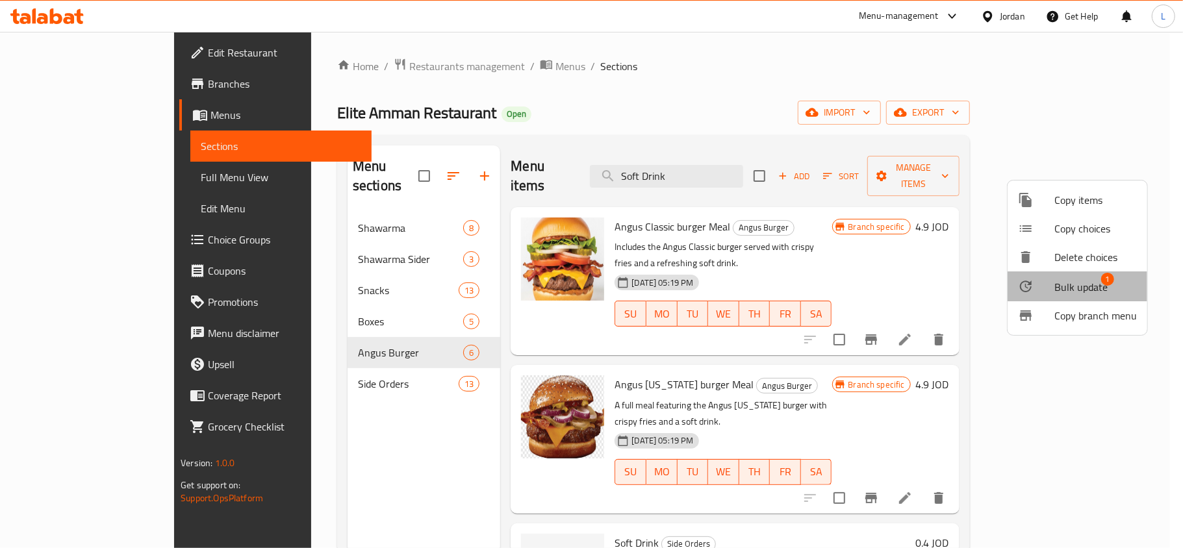
click at [1082, 288] on span "Bulk update" at bounding box center [1080, 287] width 53 height 16
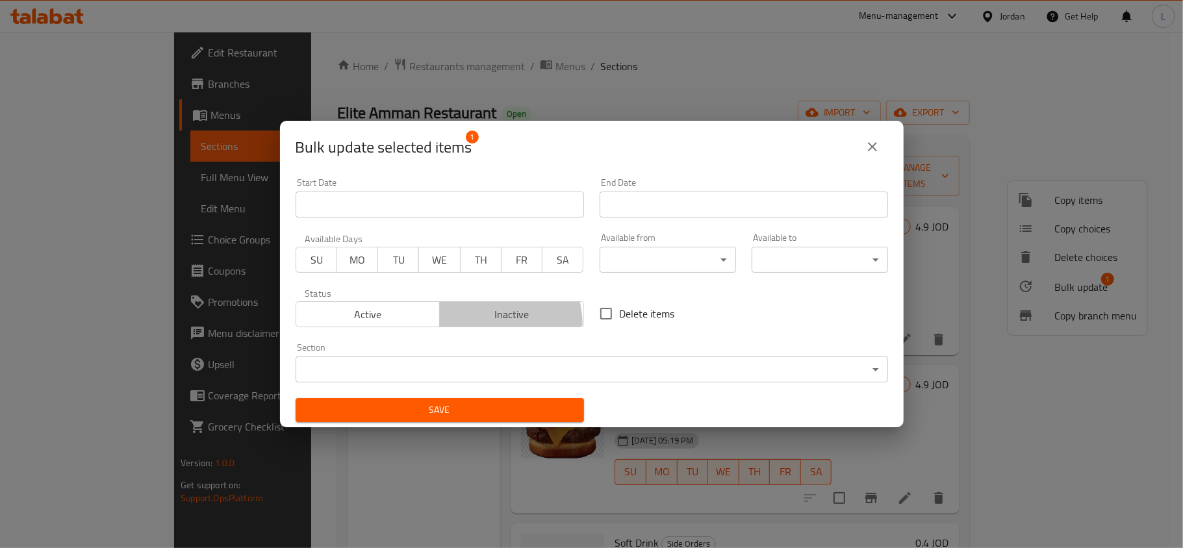
click at [473, 326] on button "Inactive" at bounding box center [511, 314] width 145 height 26
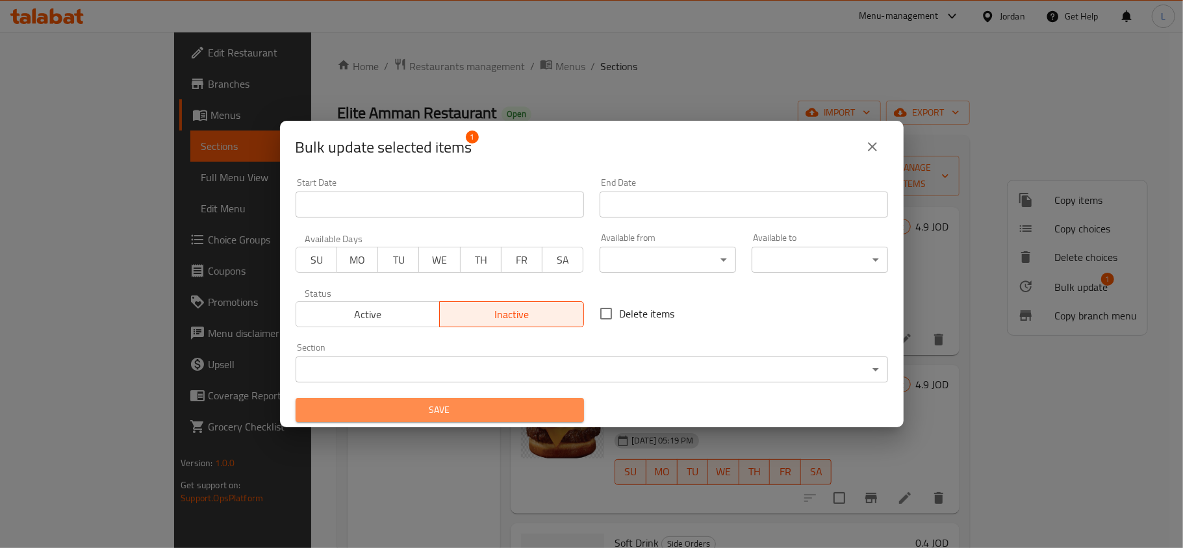
click at [500, 413] on span "Save" at bounding box center [440, 410] width 268 height 16
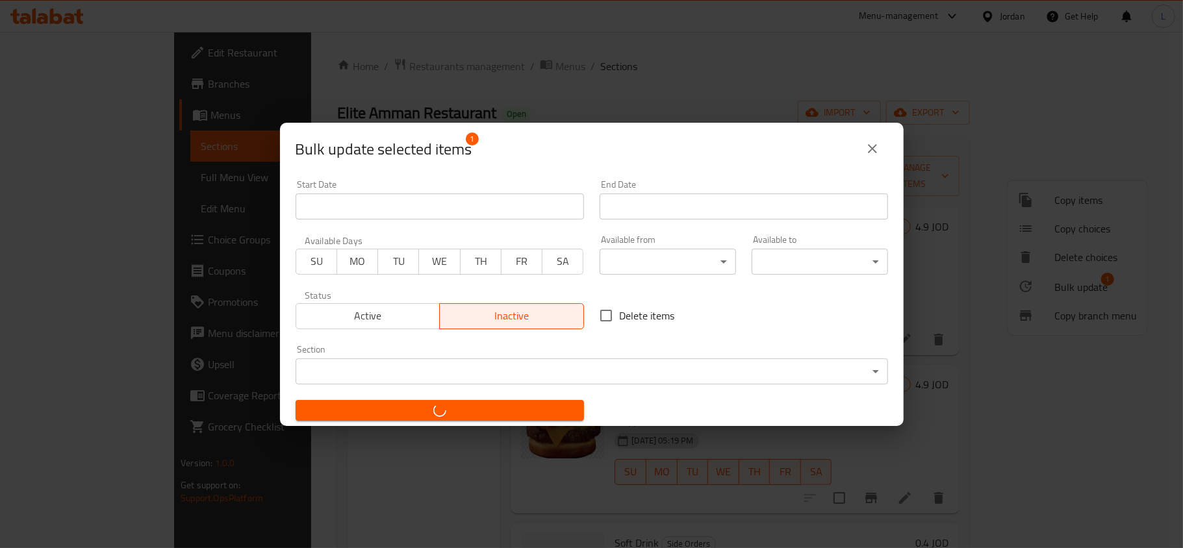
checkbox input "false"
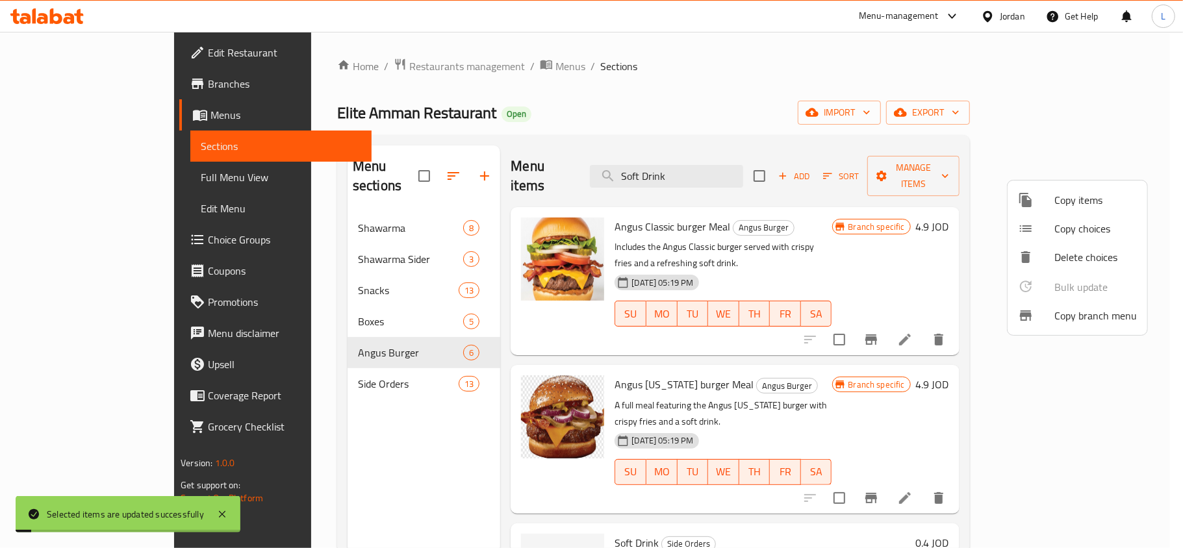
click at [718, 164] on div at bounding box center [591, 274] width 1183 height 548
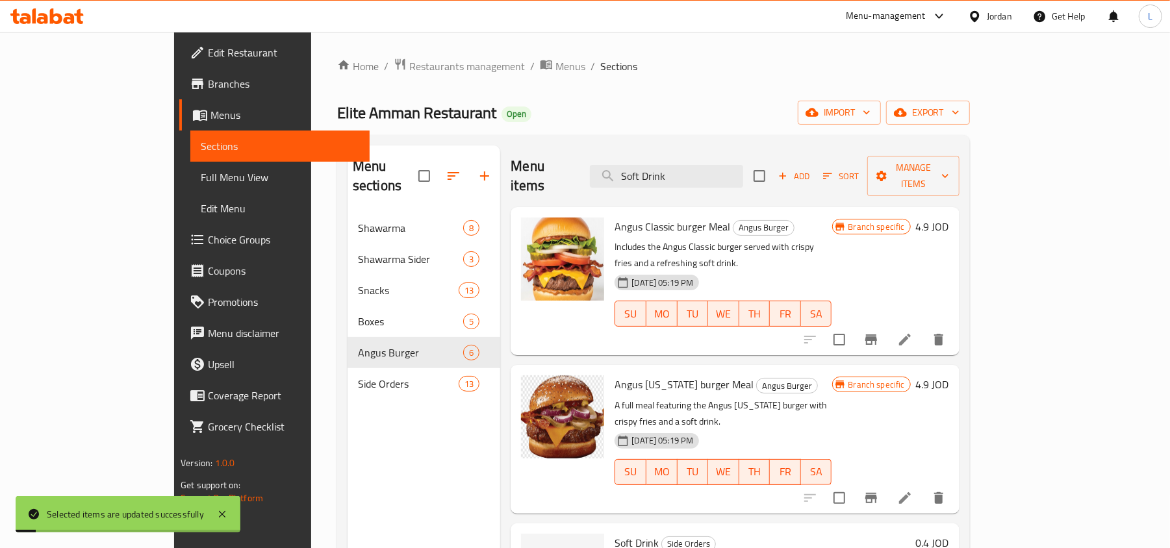
click at [718, 165] on input "Soft Drink" at bounding box center [666, 176] width 153 height 23
paste input "mall Potato Box with Cheese"
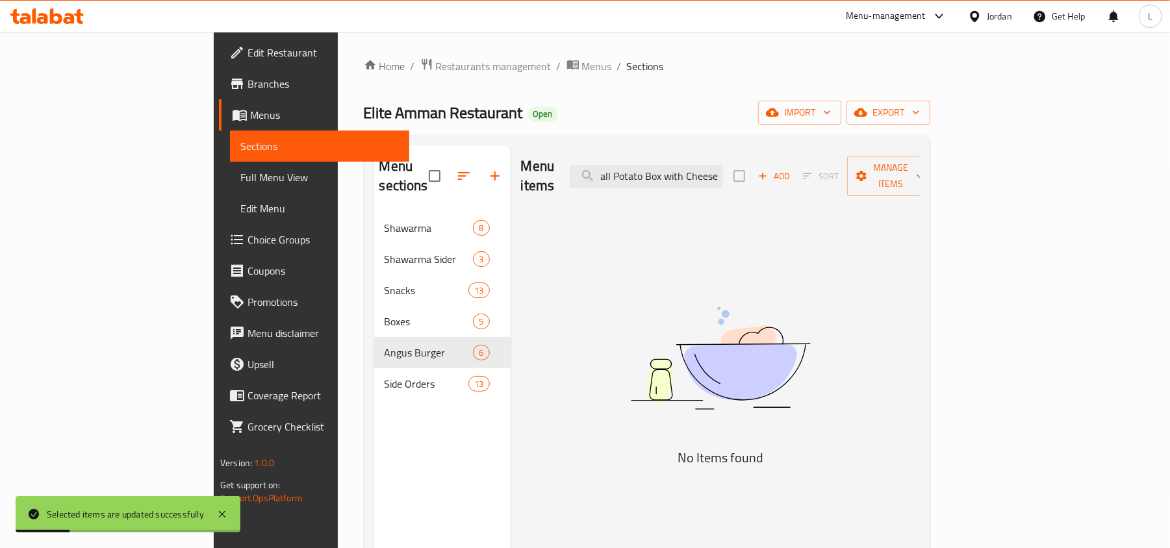
scroll to position [0, 14]
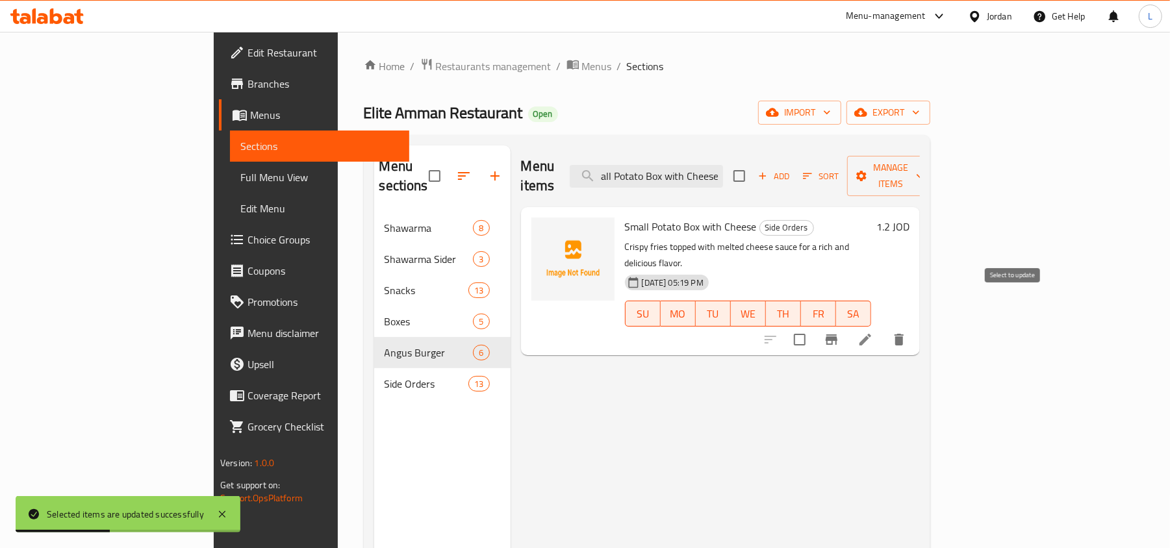
type input "Small Potato Box with Cheese"
click at [813, 326] on input "checkbox" at bounding box center [799, 339] width 27 height 27
checkbox input "true"
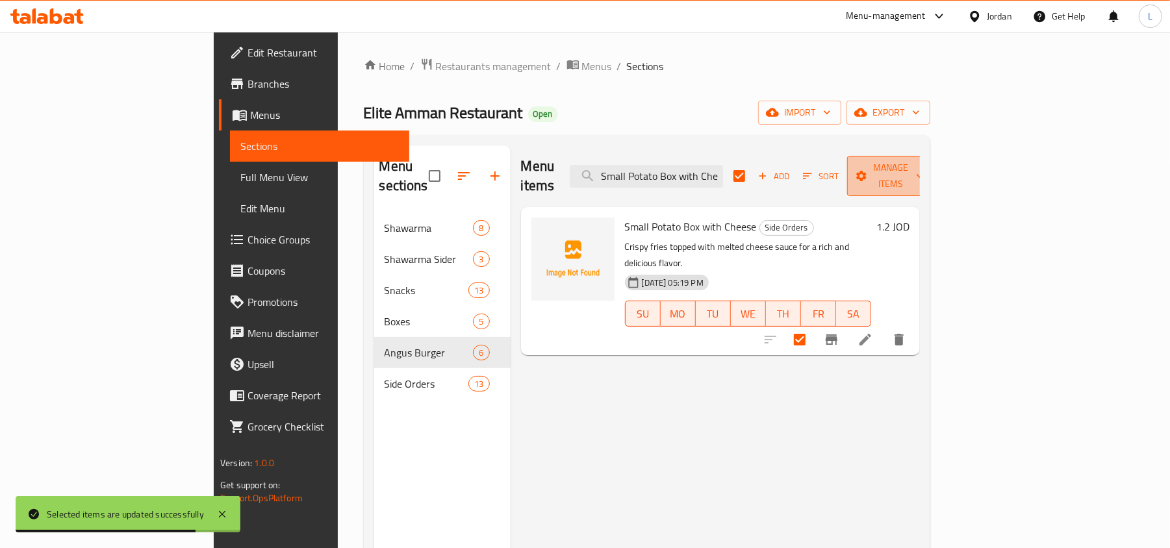
click at [868, 170] on icon "button" at bounding box center [861, 176] width 13 height 13
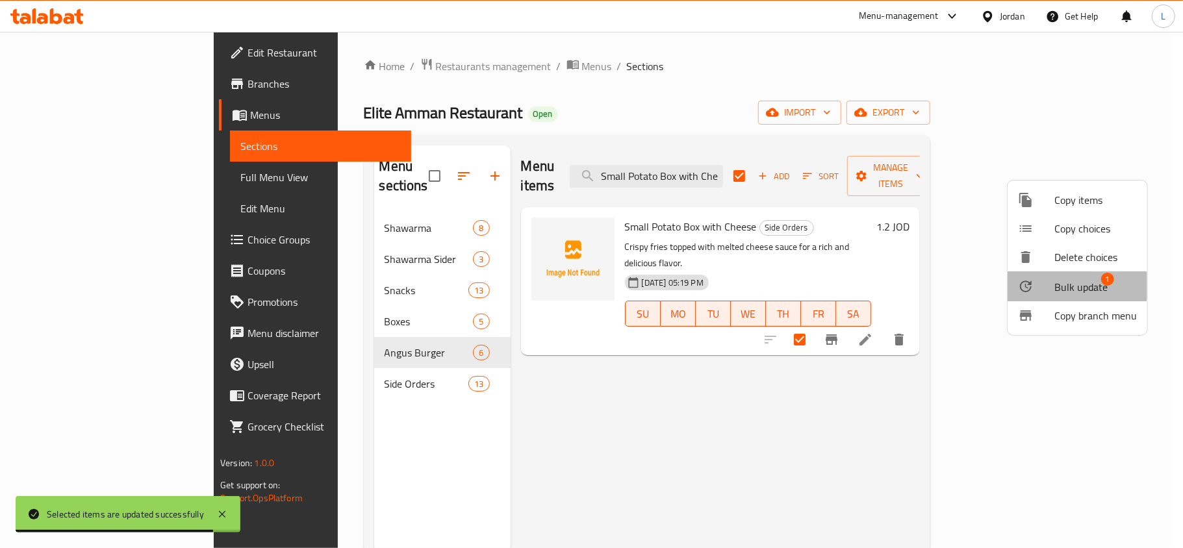
click at [1070, 282] on span "Bulk update" at bounding box center [1080, 287] width 53 height 16
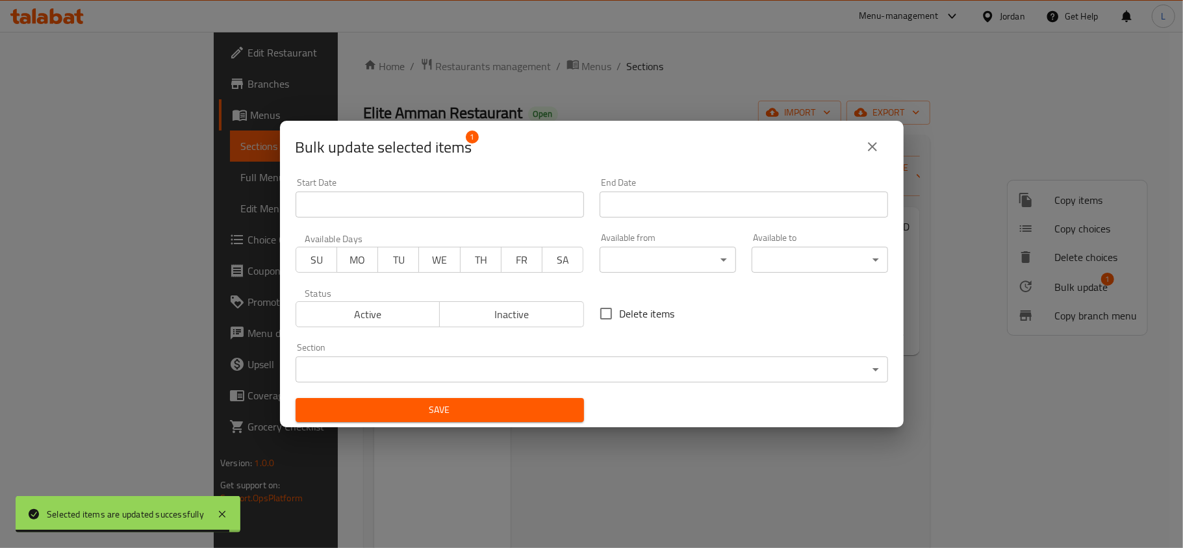
click at [516, 313] on span "Inactive" at bounding box center [512, 314] width 134 height 19
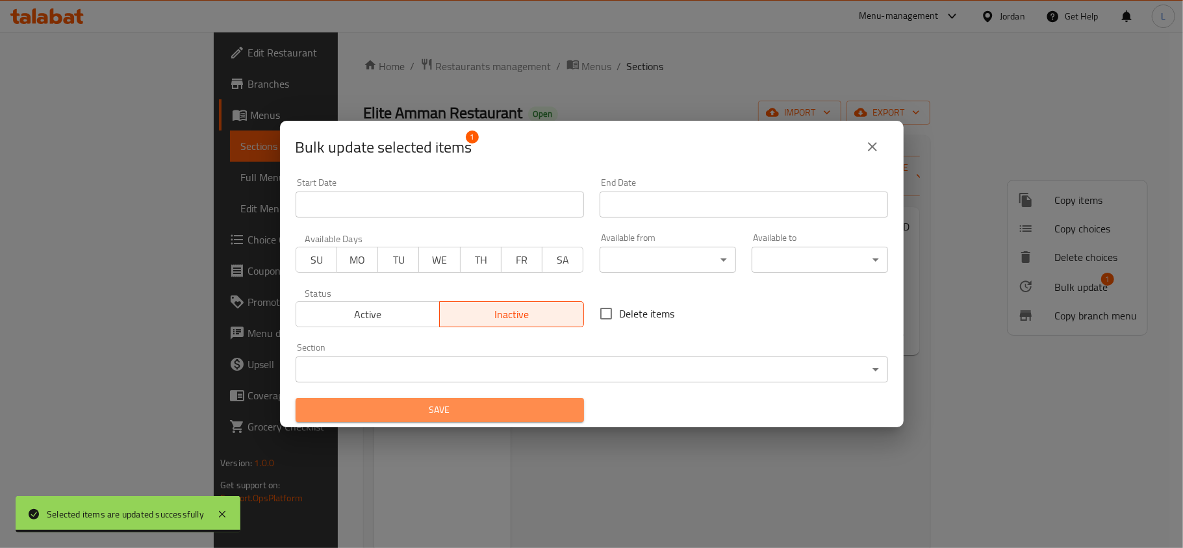
click at [525, 407] on span "Save" at bounding box center [440, 410] width 268 height 16
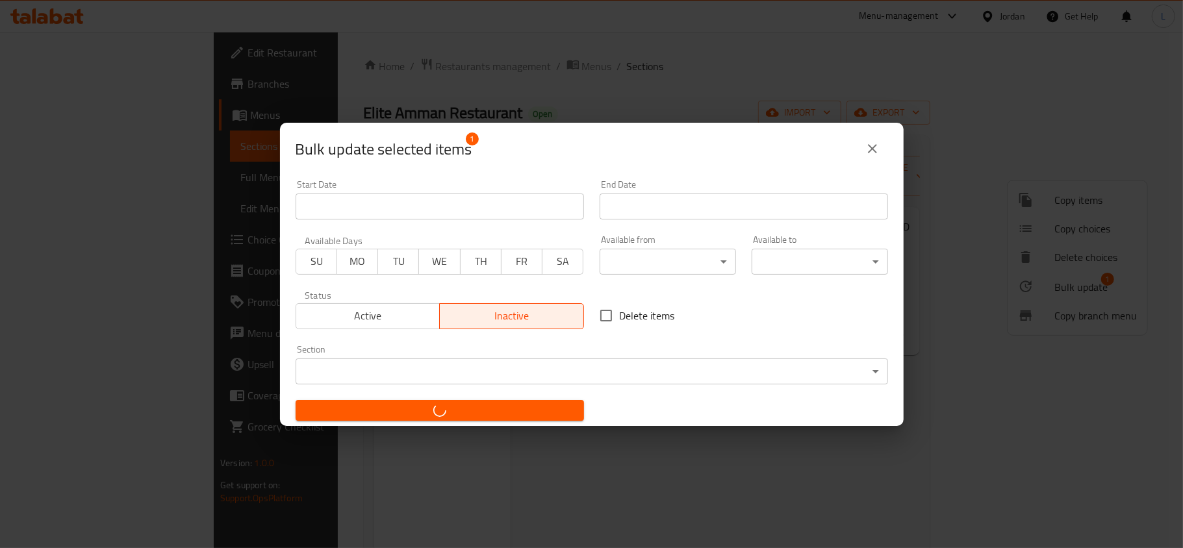
checkbox input "false"
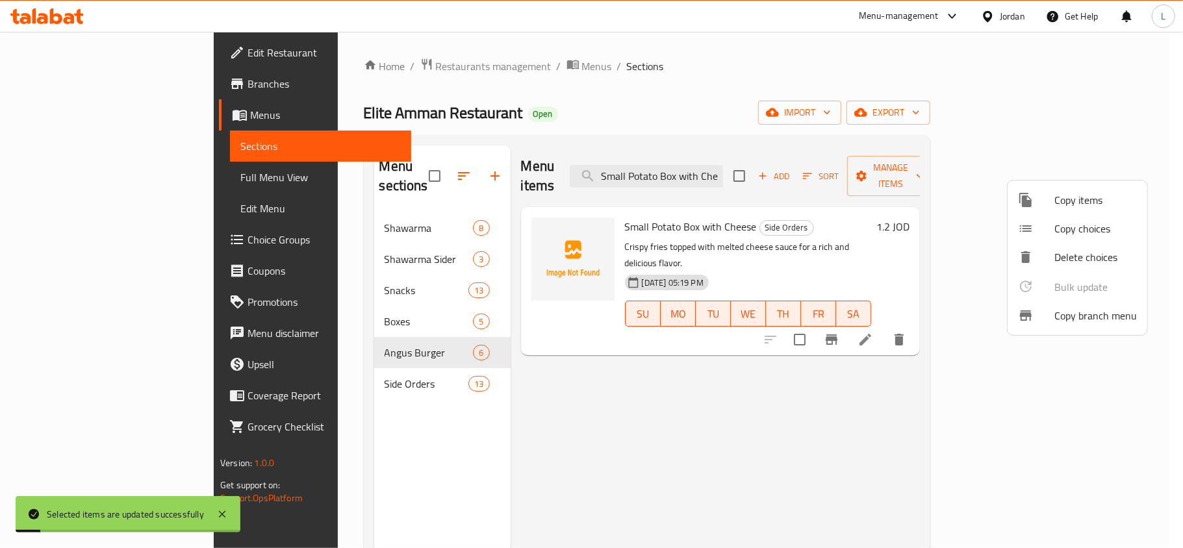
click at [744, 162] on div at bounding box center [591, 274] width 1183 height 548
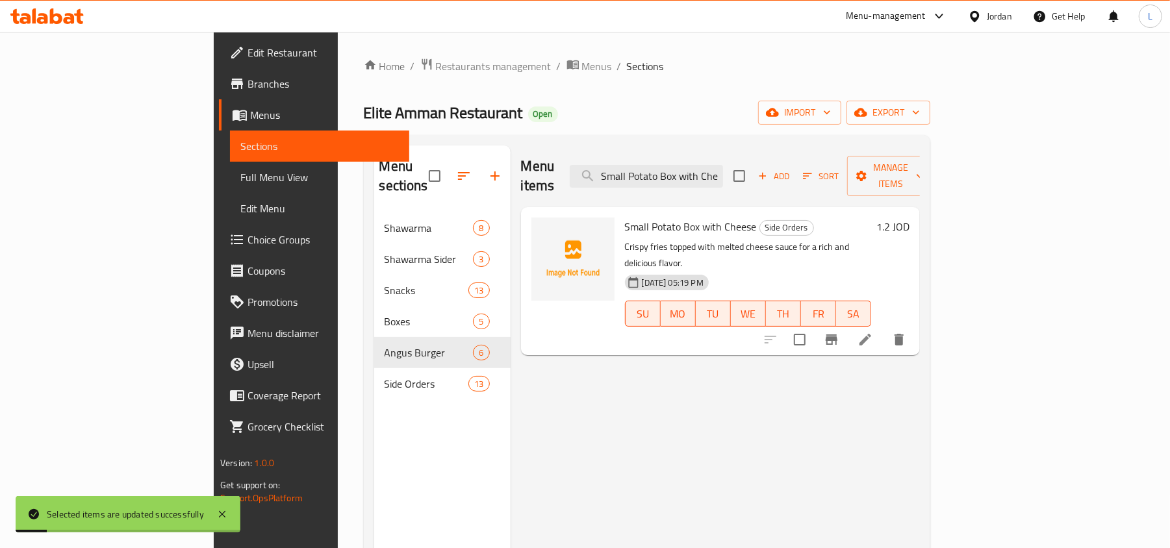
click at [723, 165] on input "Small Potato Box with Cheese" at bounding box center [646, 176] width 153 height 23
paste input "hawarma Meal Halabi"
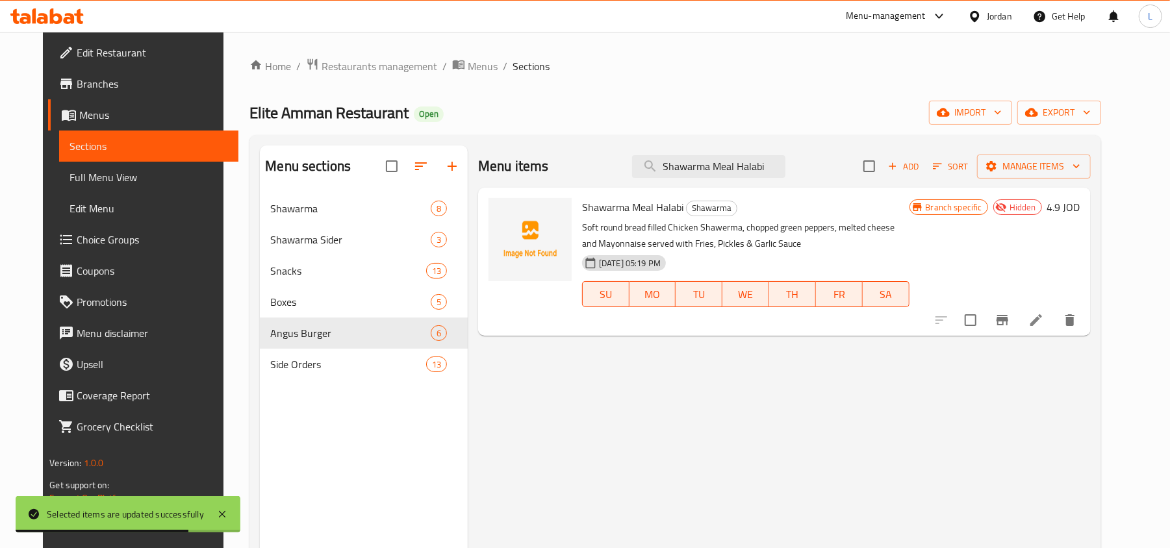
drag, startPoint x: 481, startPoint y: 94, endPoint x: 580, endPoint y: 201, distance: 145.7
click at [481, 94] on div "Home / Restaurants management / Menus / Sections Elite Amman Restaurant Open im…" at bounding box center [674, 381] width 851 height 646
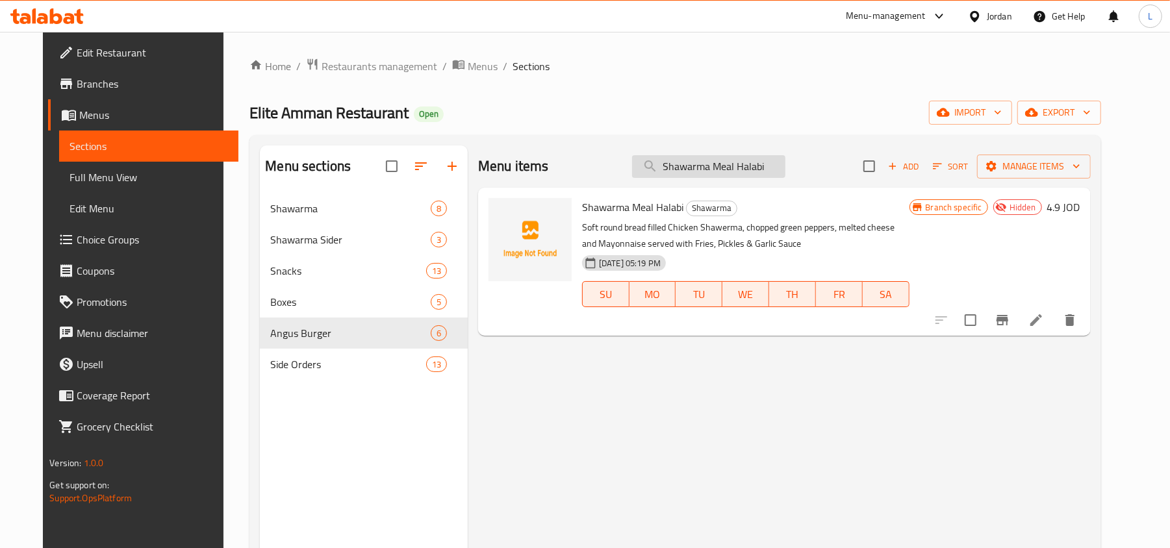
click at [718, 162] on input "Shawarma Meal Halabi" at bounding box center [708, 166] width 153 height 23
paste input "Cheesy Chicken Alfredo Sandwich"
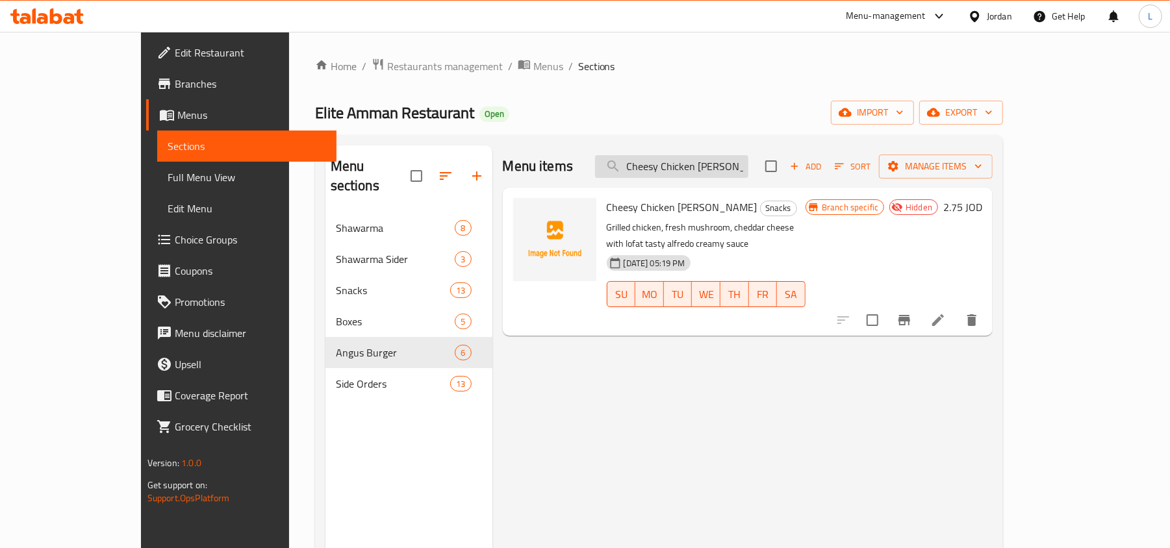
click at [748, 162] on input "Cheesy Chicken Alfredo Sandwich" at bounding box center [671, 166] width 153 height 23
paste input "Elite Potato Box with zinger"
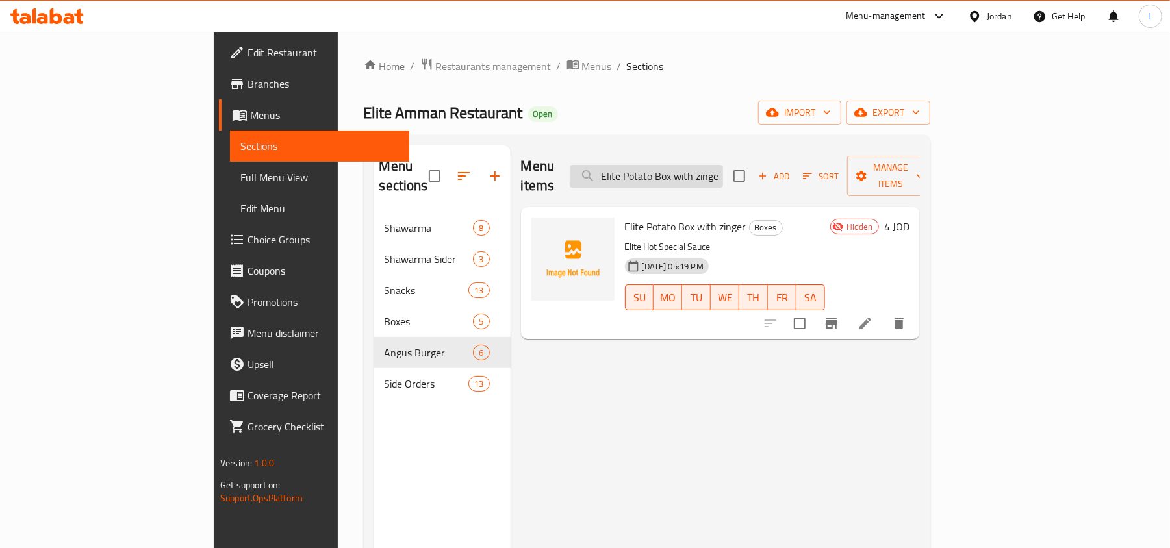
click at [723, 171] on input "Elite Potato Box with zinger" at bounding box center [646, 176] width 153 height 23
paste input "Soft Drink"
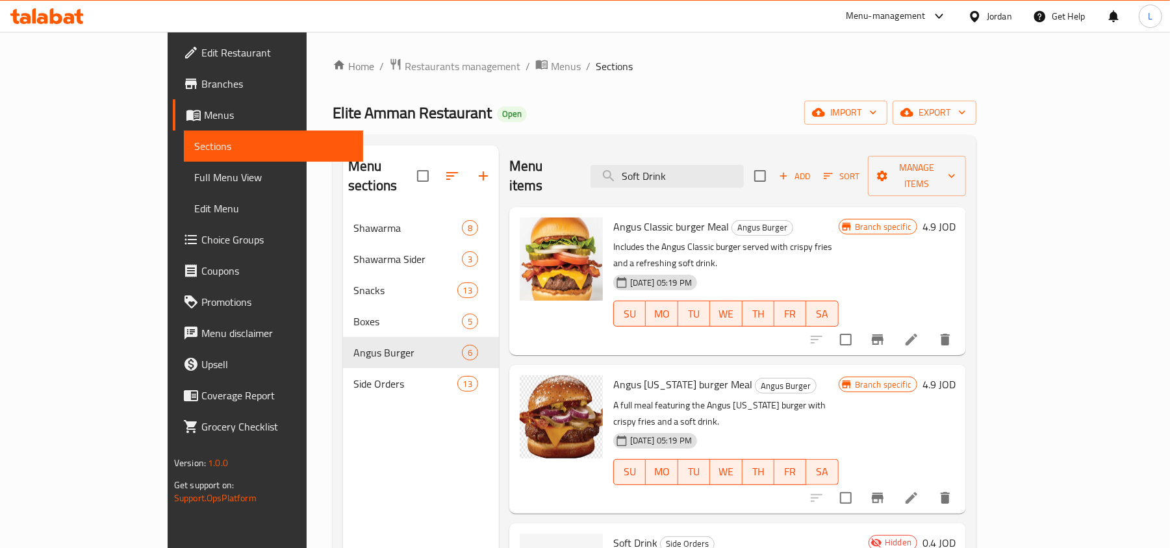
drag, startPoint x: 742, startPoint y: 157, endPoint x: 621, endPoint y: 173, distance: 121.9
click at [621, 173] on div "Menu items Soft Drink Add Sort Manage items" at bounding box center [737, 177] width 457 height 62
paste input "mall Potato Box with Cheese"
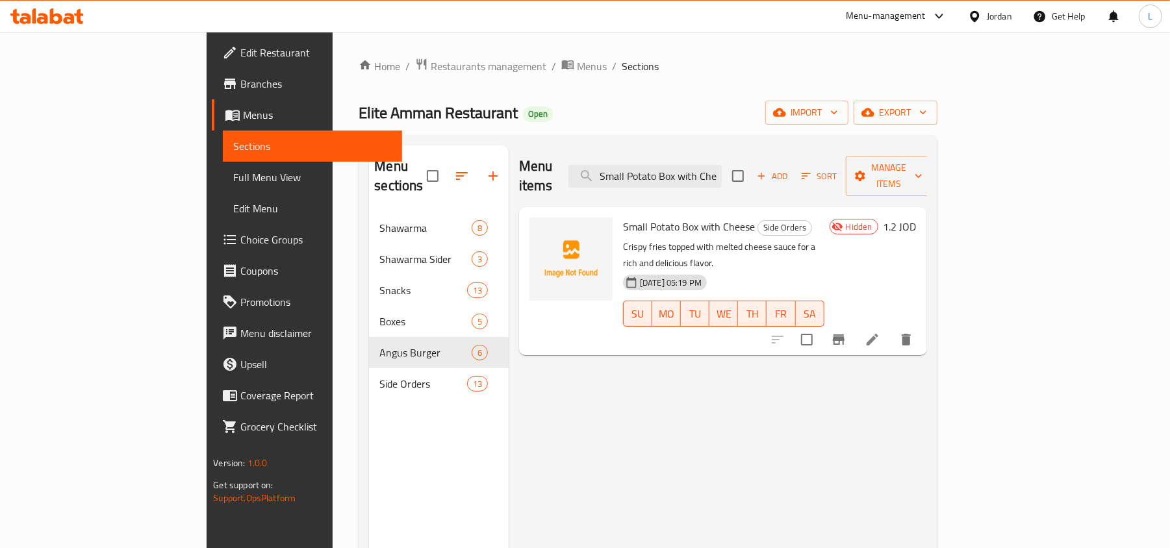
drag, startPoint x: 692, startPoint y: 164, endPoint x: 631, endPoint y: 171, distance: 60.8
click at [631, 171] on div "Menu items Small Potato Box with Cheese Add Sort Manage items" at bounding box center [723, 177] width 408 height 62
drag, startPoint x: 728, startPoint y: 162, endPoint x: 865, endPoint y: 164, distance: 137.7
click at [865, 164] on div "Menu items Potato Box with Cheese Add Sort Manage items" at bounding box center [723, 177] width 408 height 62
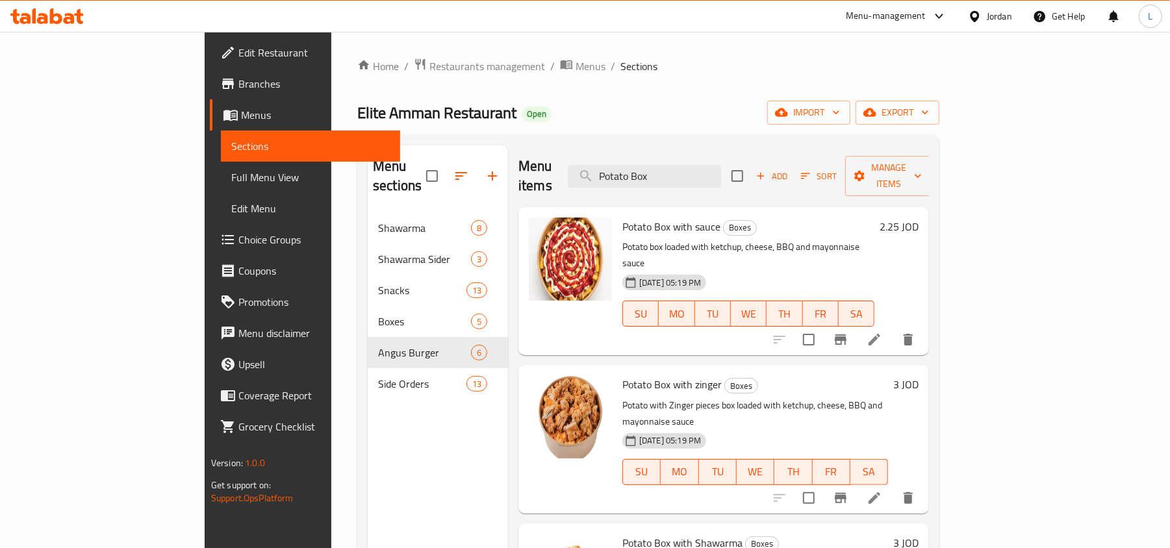
type input "Potato Box"
click at [231, 183] on span "Full Menu View" at bounding box center [310, 178] width 158 height 16
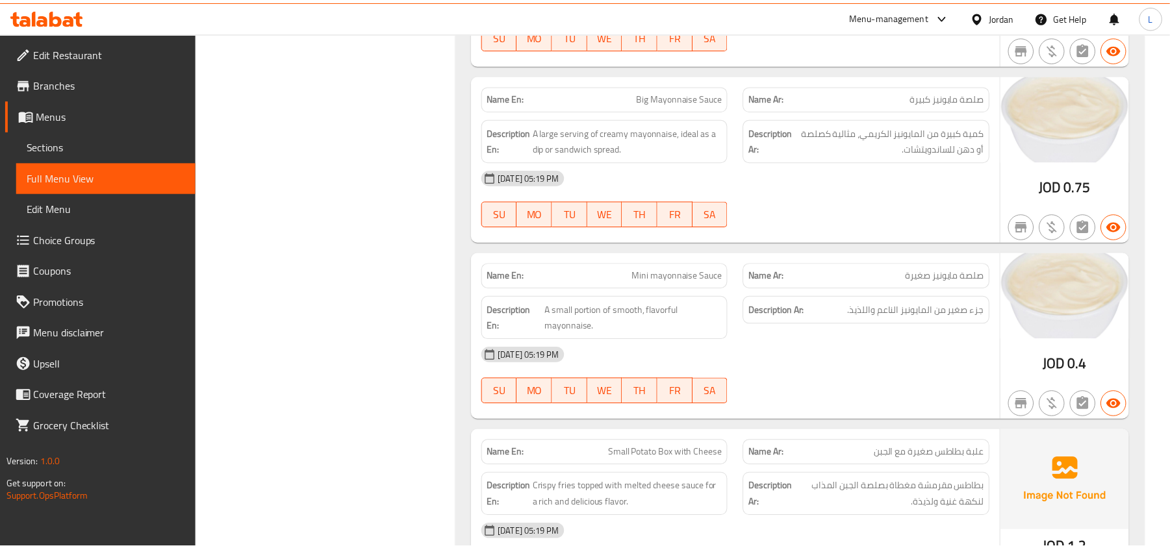
scroll to position [372, 0]
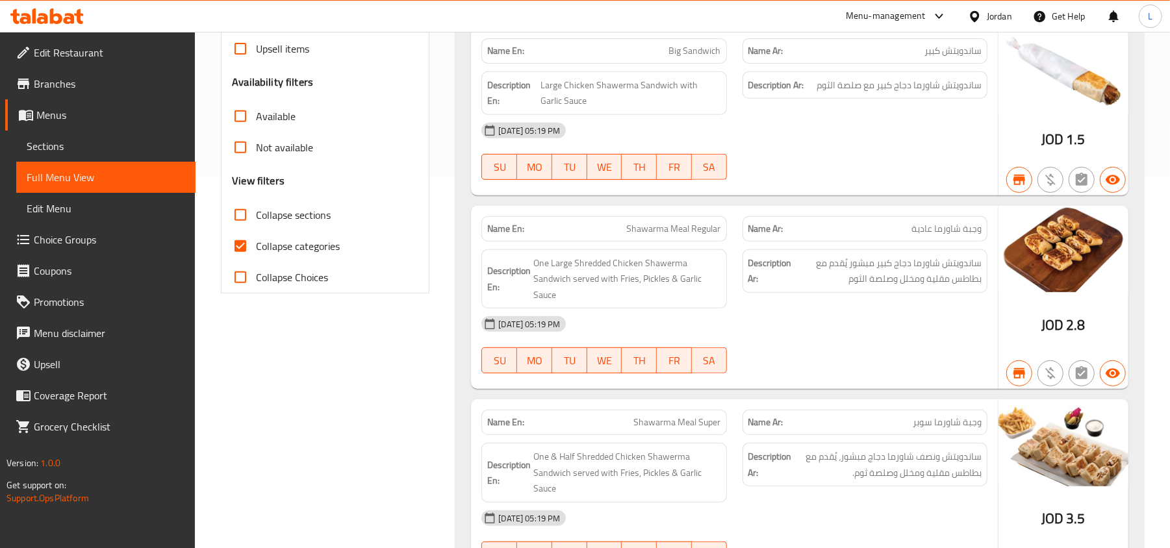
click at [107, 58] on span "Edit Restaurant" at bounding box center [109, 53] width 151 height 16
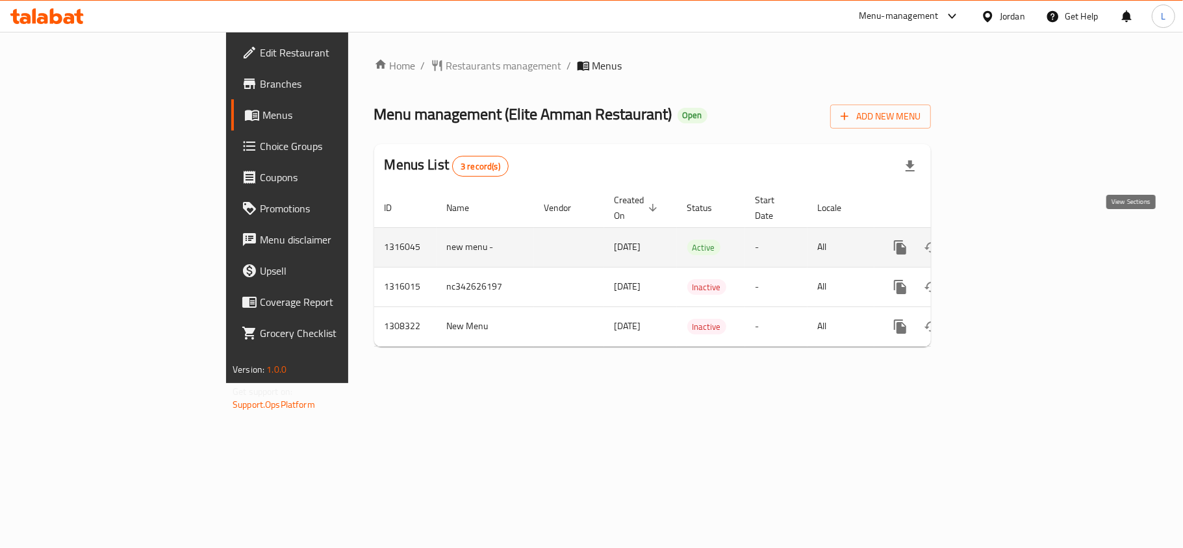
click at [1009, 235] on link "enhanced table" at bounding box center [993, 247] width 31 height 31
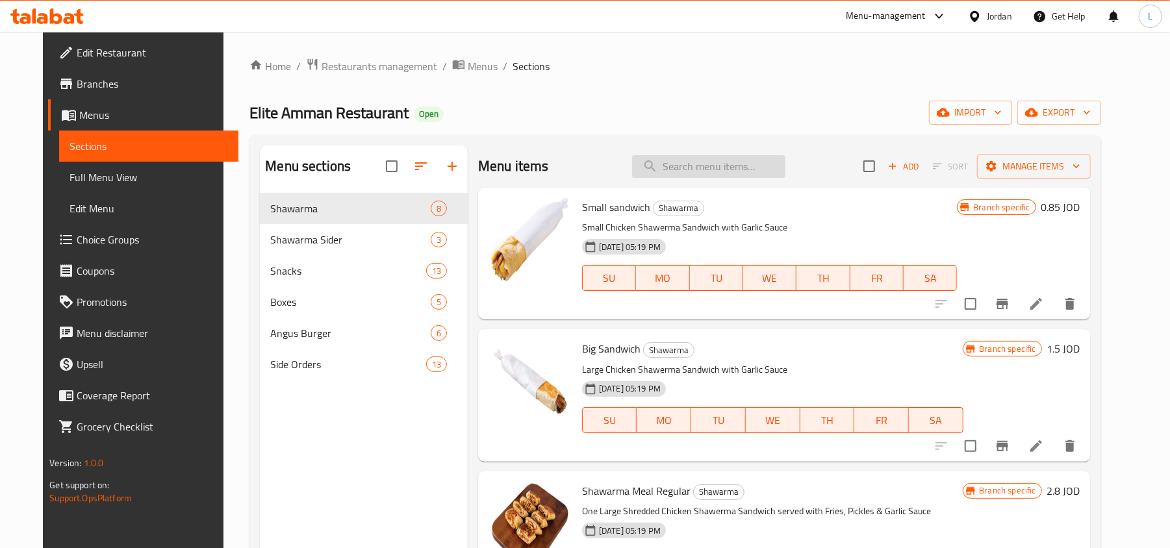
click at [785, 164] on input "search" at bounding box center [708, 166] width 153 height 23
paste input "Potato Sandwich"
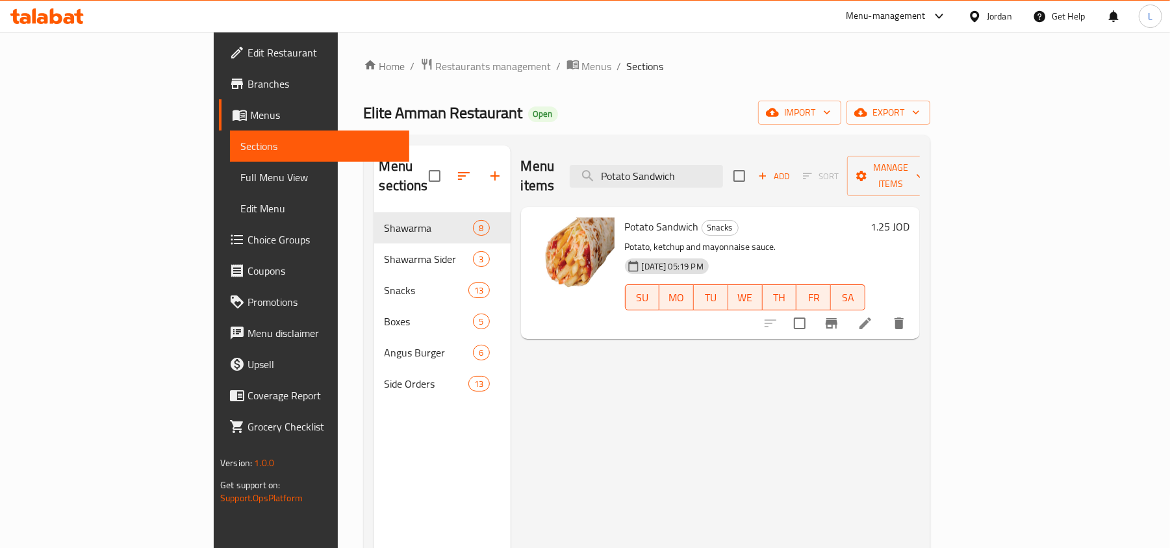
type input "Potato Sandwich"
click at [247, 79] on span "Branches" at bounding box center [322, 84] width 151 height 16
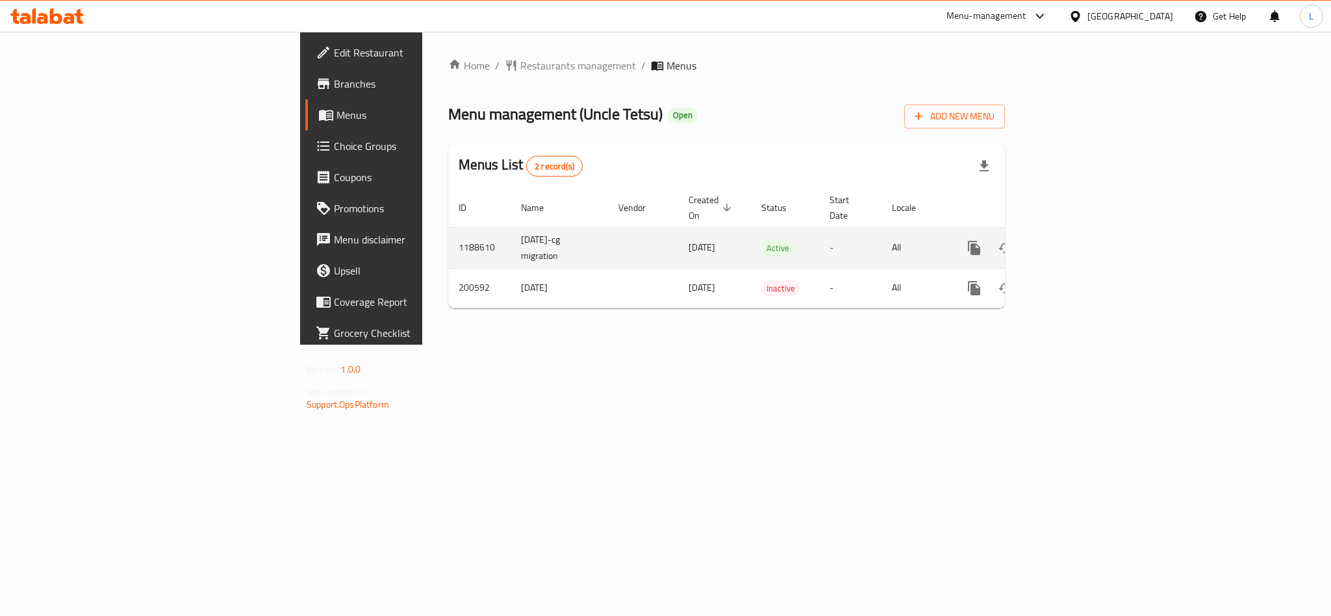
click at [1076, 240] on icon "enhanced table" at bounding box center [1068, 248] width 16 height 16
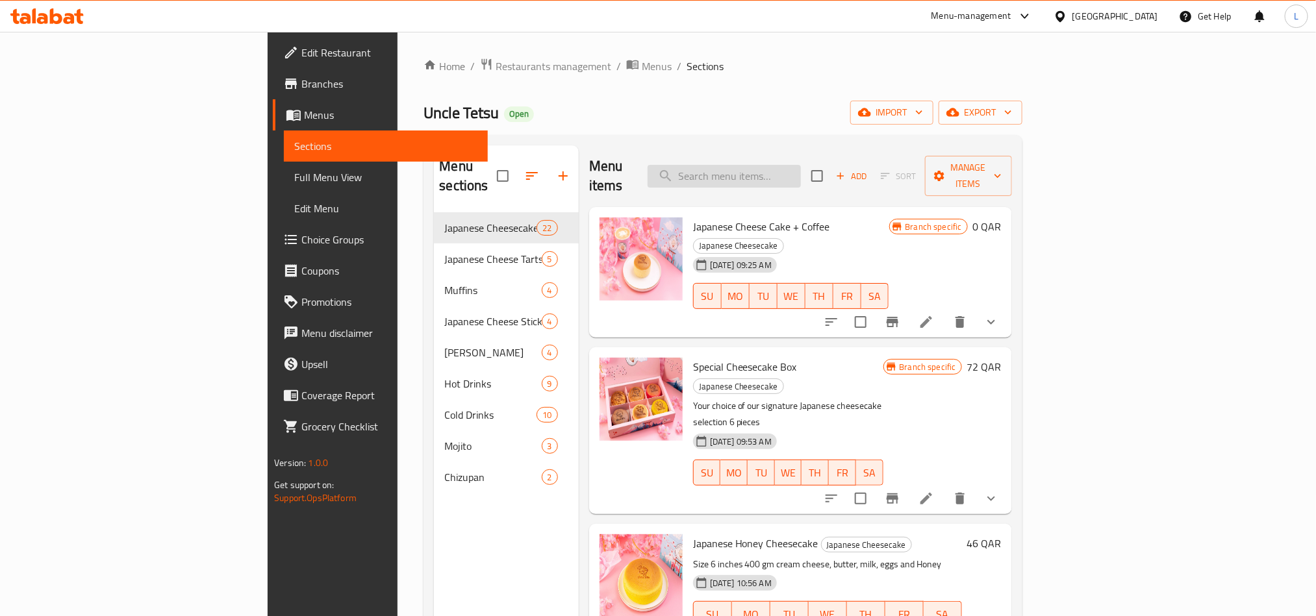
click at [776, 168] on input "search" at bounding box center [724, 176] width 153 height 23
paste input "Nutella Original Japanese Cheesecake"
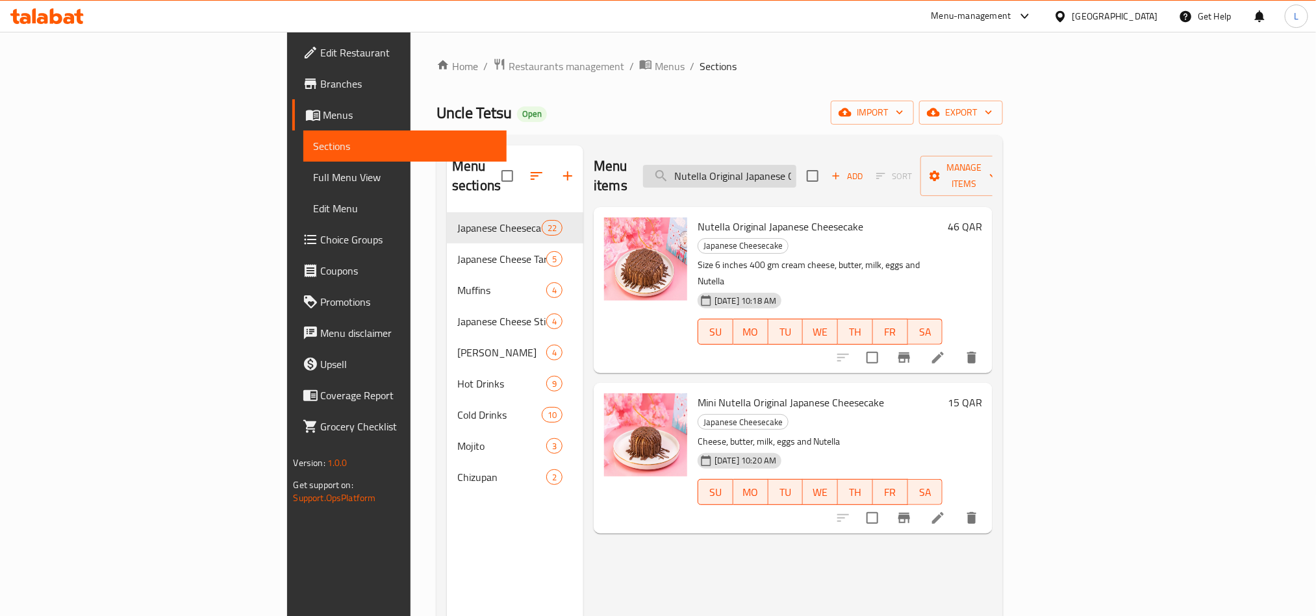
click at [796, 166] on input "Nutella Original Japanese Cheesecake" at bounding box center [719, 176] width 153 height 23
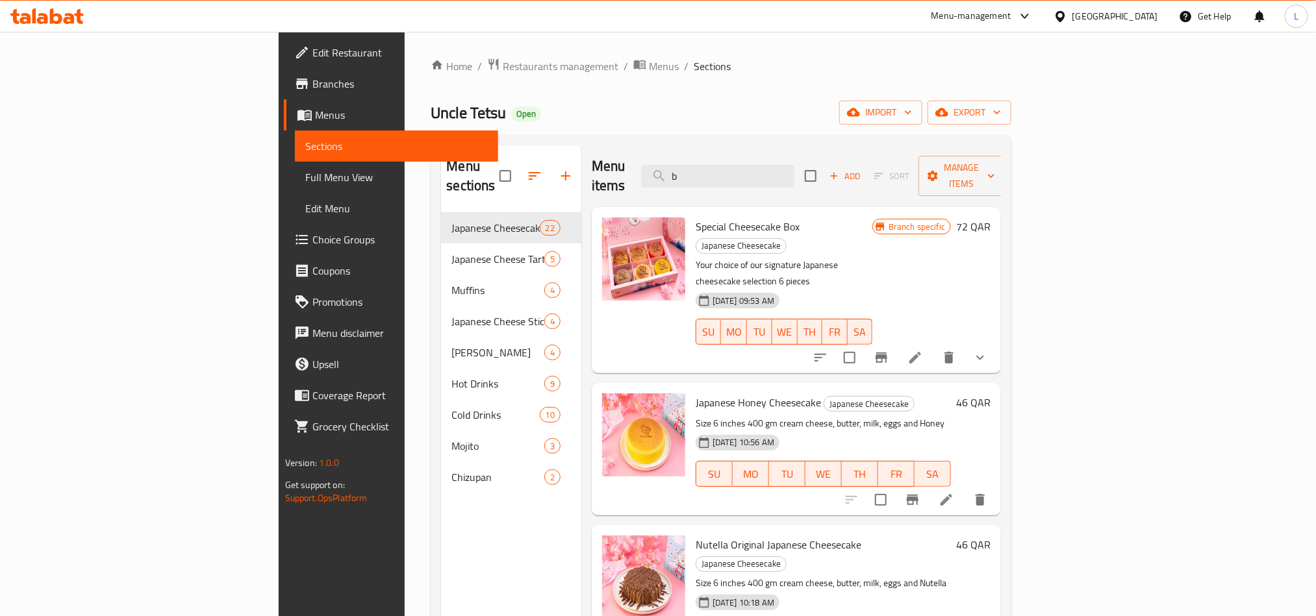
drag, startPoint x: 820, startPoint y: 166, endPoint x: 711, endPoint y: 152, distance: 110.0
click at [728, 164] on div "Menu items b Add Sort Manage items" at bounding box center [796, 177] width 409 height 62
drag, startPoint x: 811, startPoint y: 170, endPoint x: 722, endPoint y: 175, distance: 89.2
click at [722, 175] on div "Menu items b Add Sort Manage items" at bounding box center [796, 177] width 409 height 62
drag, startPoint x: 811, startPoint y: 166, endPoint x: 554, endPoint y: 170, distance: 256.6
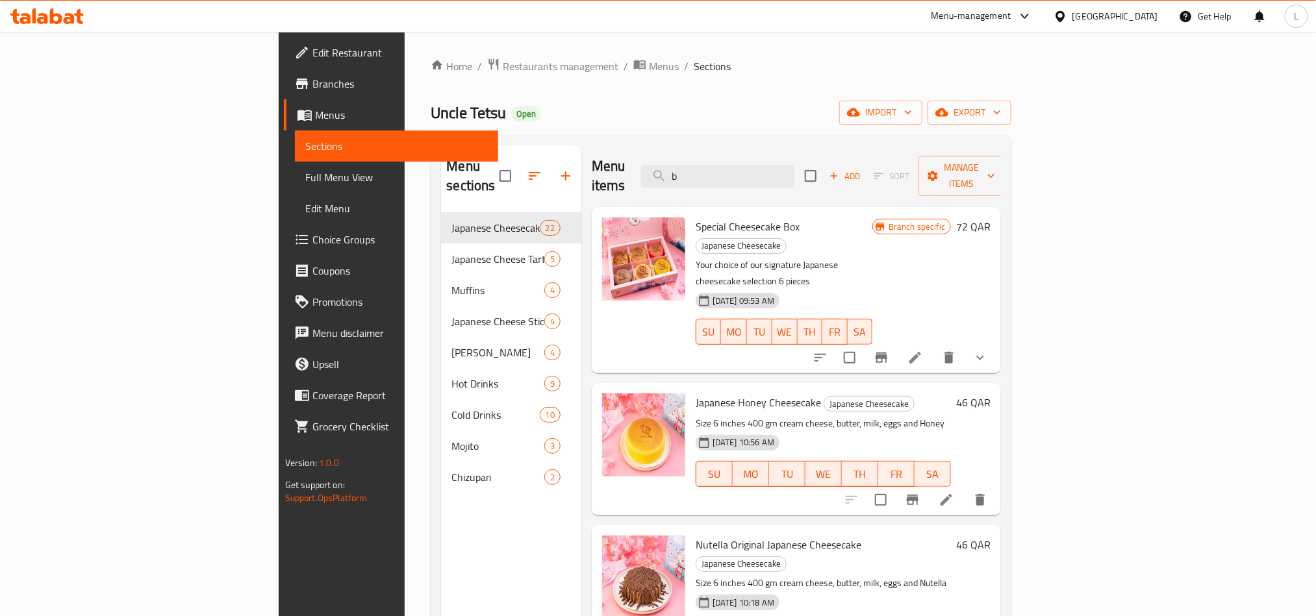
click at [592, 170] on div "Menu items b Add Sort Manage items" at bounding box center [796, 177] width 409 height 62
paste input "Japanese Lotus Cheesecake"
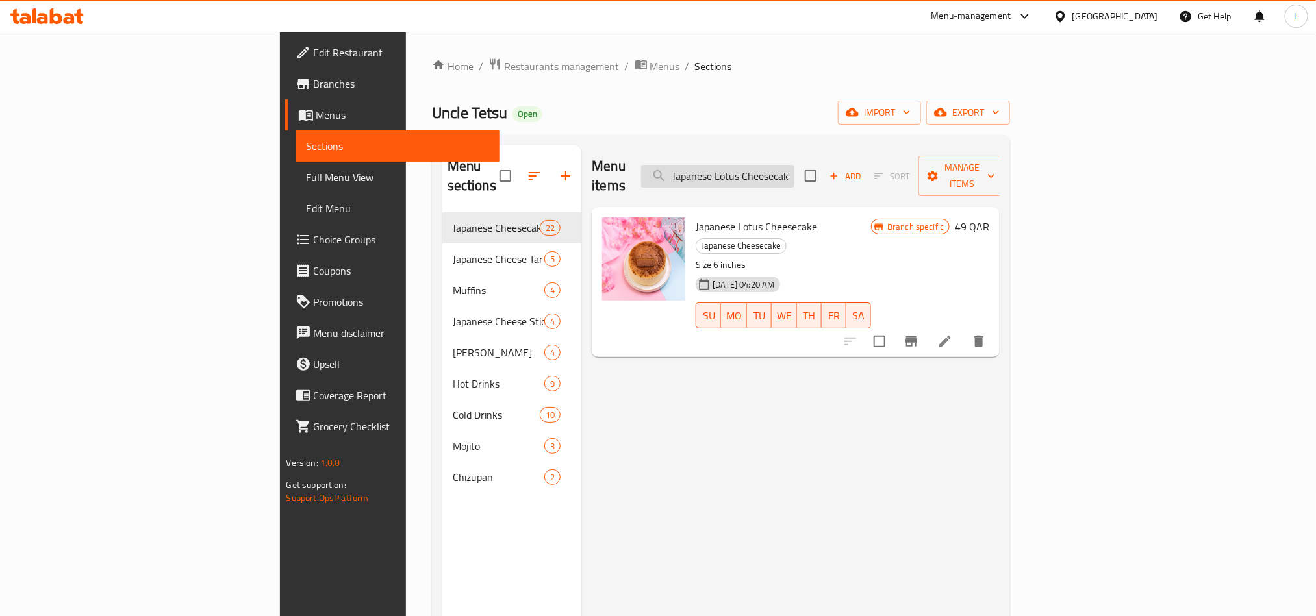
click at [794, 165] on input "Japanese Lotus Cheesecake" at bounding box center [717, 176] width 153 height 23
paste input "Cheesecake Mix"
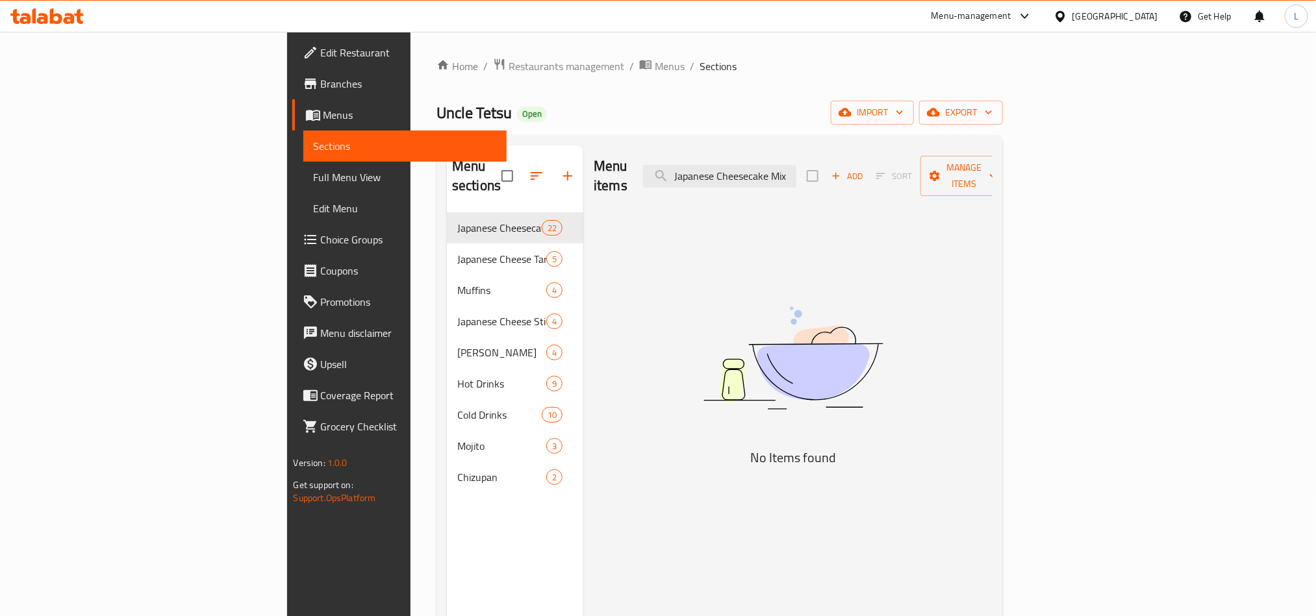
type input "Japanese Cheesecake Mix"
drag, startPoint x: 870, startPoint y: 158, endPoint x: 735, endPoint y: 166, distance: 134.7
click at [735, 166] on div "Menu items Japanese Cheesecake Mix Add Sort Manage items" at bounding box center [793, 177] width 399 height 62
click at [796, 165] on input "Japanese Cheesecake Mix" at bounding box center [719, 176] width 153 height 23
click at [321, 236] on span "Choice Groups" at bounding box center [408, 240] width 175 height 16
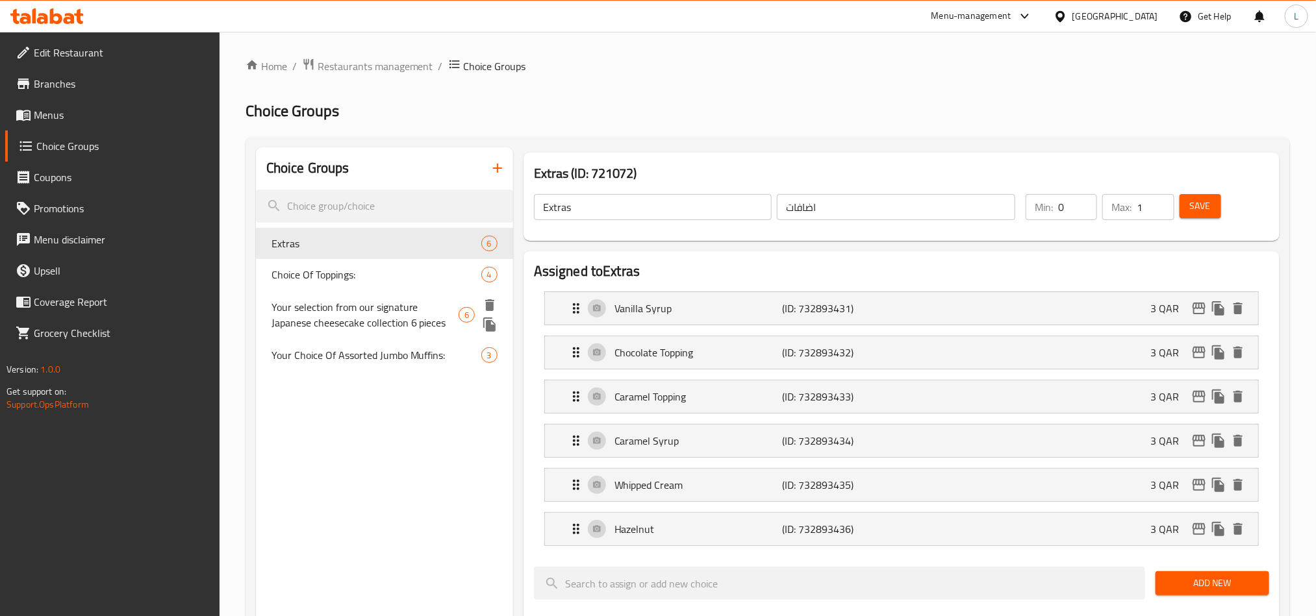
click at [396, 307] on span "Your selection from our signature Japanese cheesecake collection 6 pieces" at bounding box center [365, 314] width 187 height 31
type input "Your selection from our signature Japanese cheesecake collection 6 pieces"
type input "اختيارك من تشكيلة التشيز كيك الياباني المميزة 6 قطع"
type input "6"
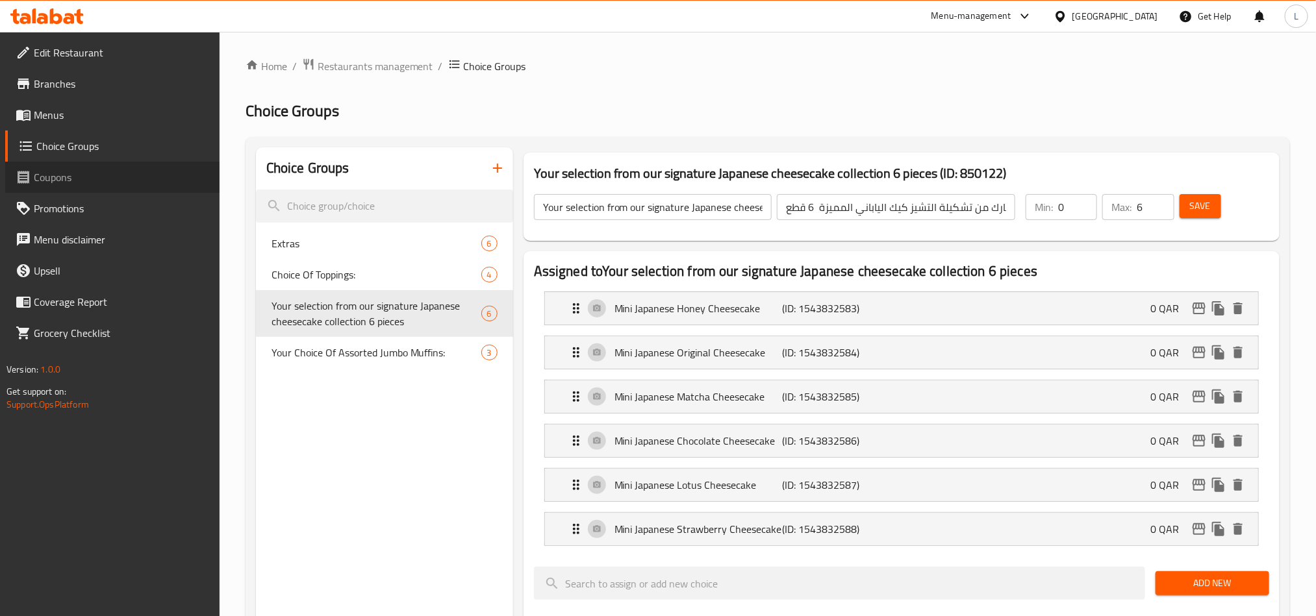
click at [57, 170] on span "Coupons" at bounding box center [121, 178] width 175 height 16
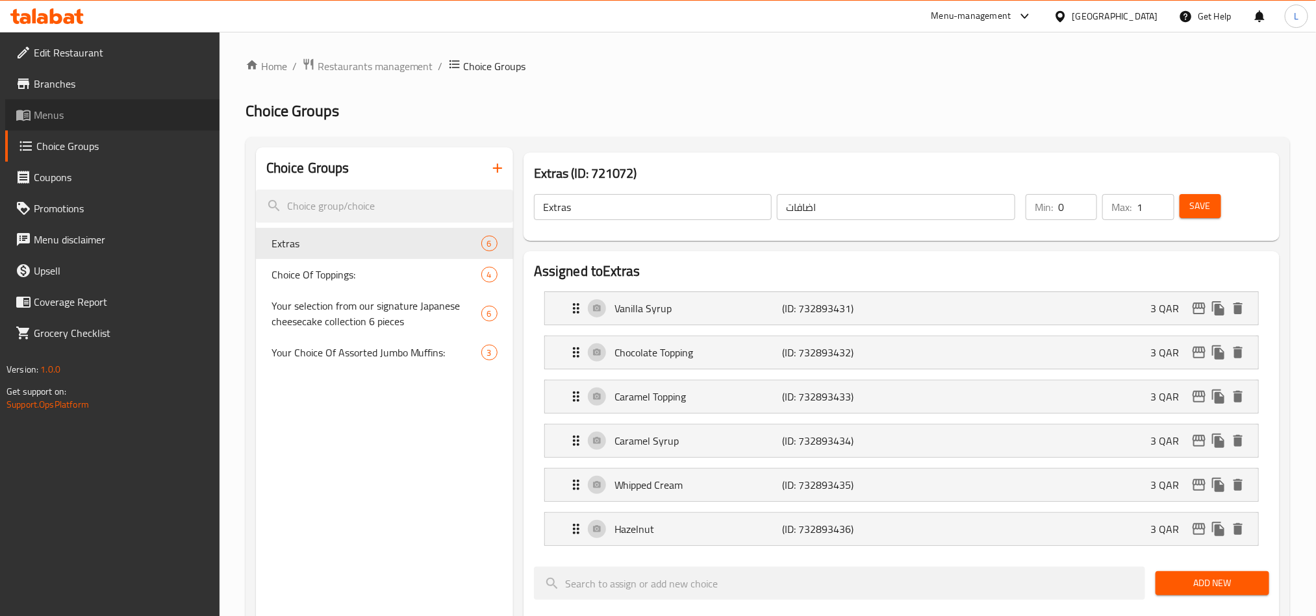
click at [64, 121] on span "Menus" at bounding box center [121, 115] width 175 height 16
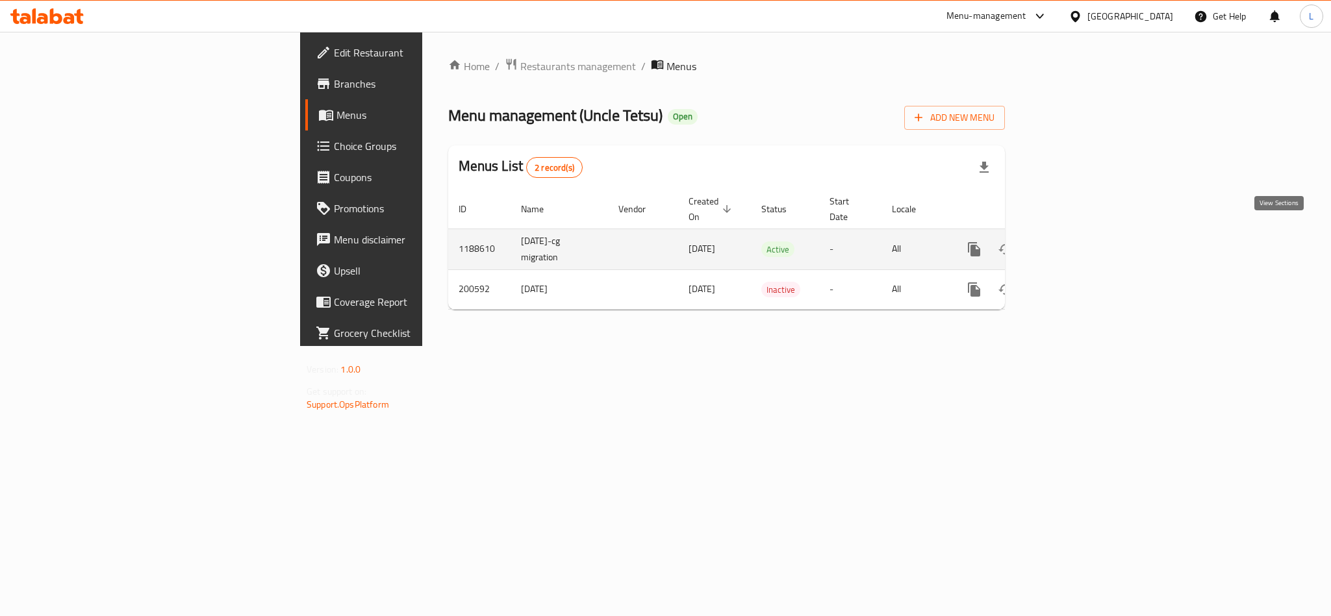
click at [1083, 234] on link "enhanced table" at bounding box center [1067, 249] width 31 height 31
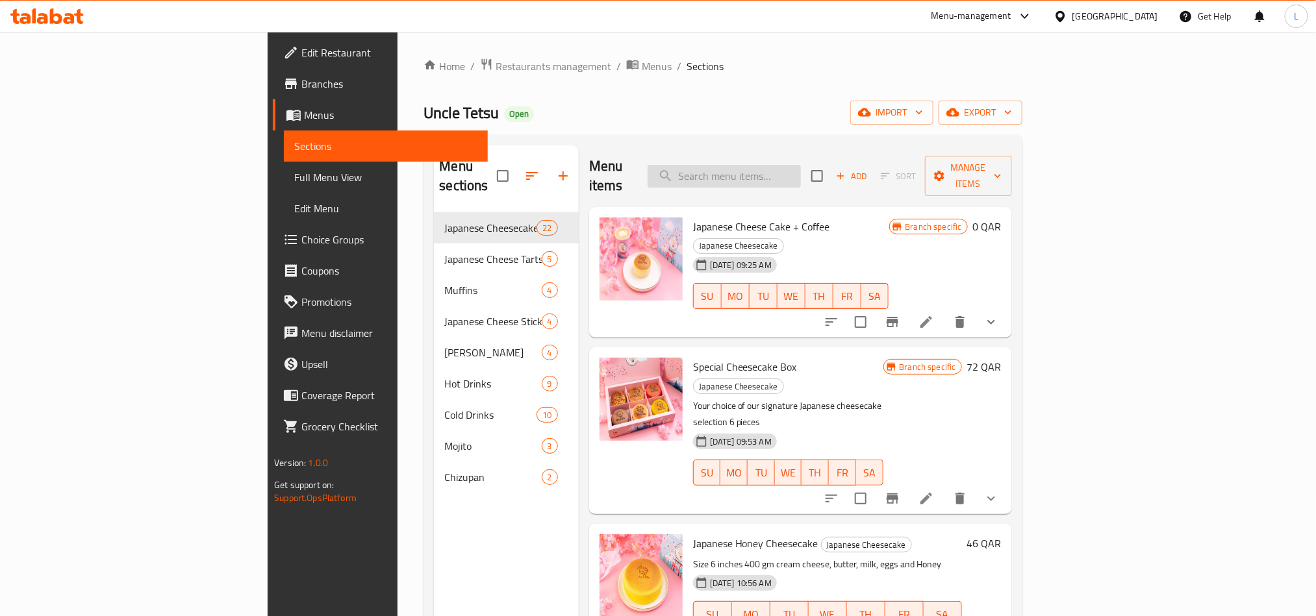
click at [801, 165] on input "search" at bounding box center [724, 176] width 153 height 23
paste input "Japanese Chocolate Cheesecake"
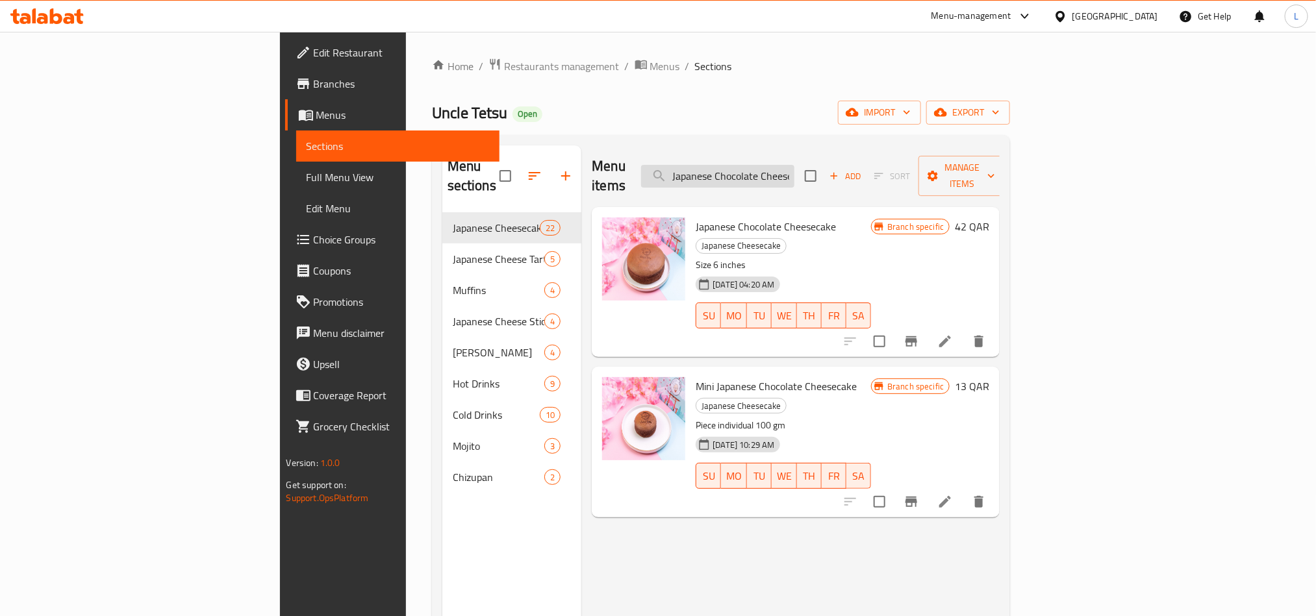
click at [794, 165] on input "Japanese Chocolate Cheesecake" at bounding box center [717, 176] width 153 height 23
paste input "Lotus"
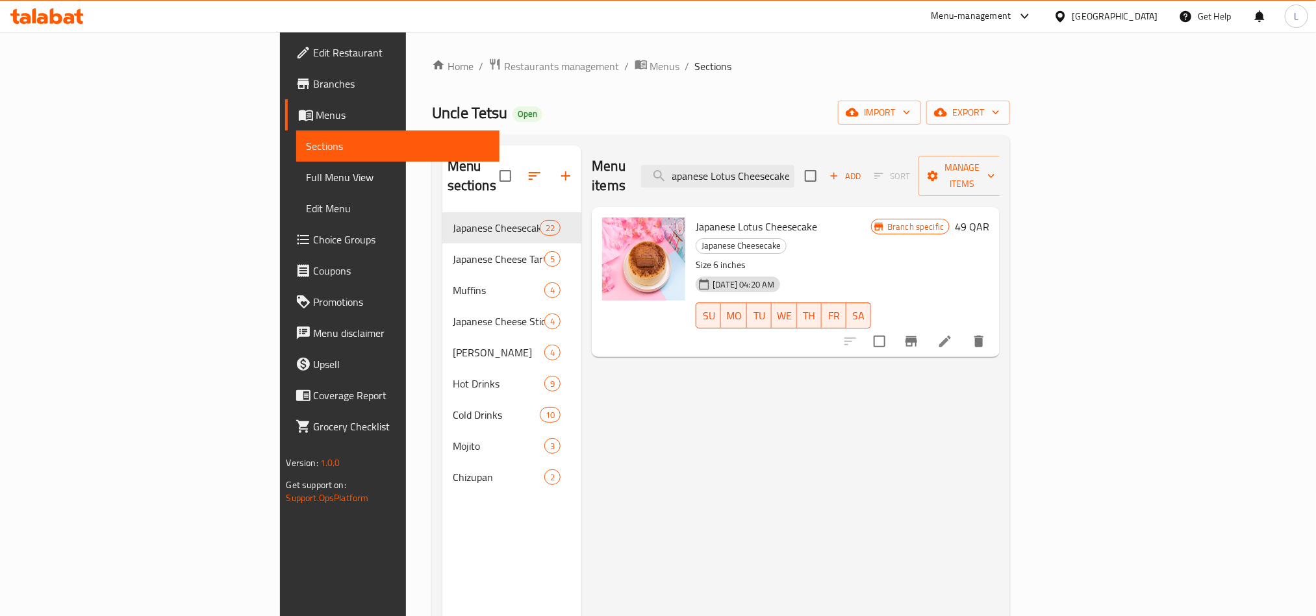
type input "Japanese Lotus Cheesecake"
drag, startPoint x: 648, startPoint y: 226, endPoint x: 638, endPoint y: 228, distance: 9.9
click at [696, 257] on p "Size 6 inches" at bounding box center [783, 265] width 175 height 16
